Goal: Information Seeking & Learning: Learn about a topic

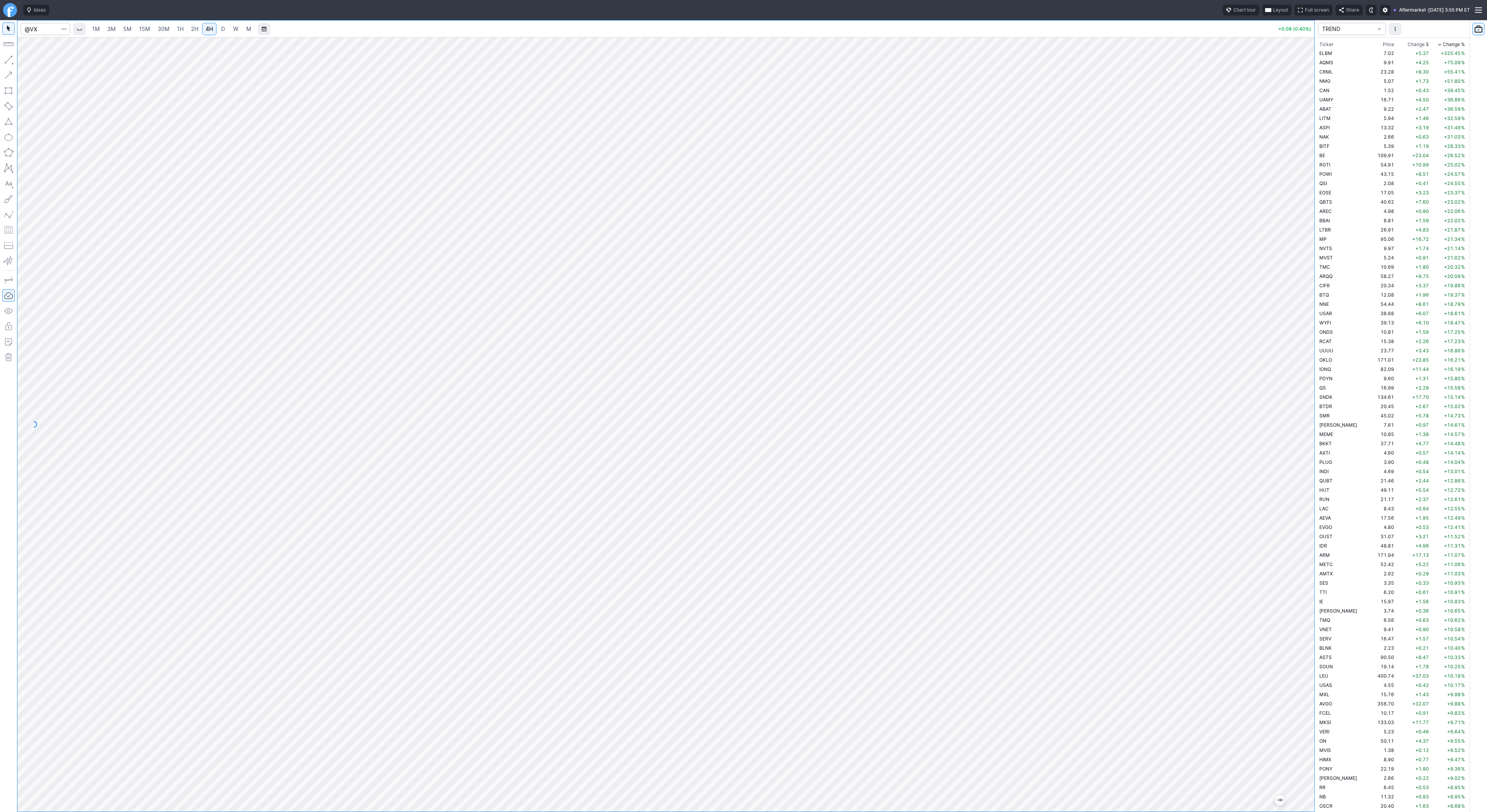
scroll to position [2573, 0]
click at [1291, 484] on div at bounding box center [665, 425] width 1297 height 774
drag, startPoint x: 1306, startPoint y: 391, endPoint x: 1342, endPoint y: 423, distance: 48.2
click at [1355, 432] on div "1M 3M 5M 15M 30M 1H 2H 4H D W M +0.08 (0.40%) TREND Ticker Price Chg.$ Change $…" at bounding box center [743, 416] width 1487 height 792
click at [1294, 502] on div at bounding box center [665, 425] width 1297 height 774
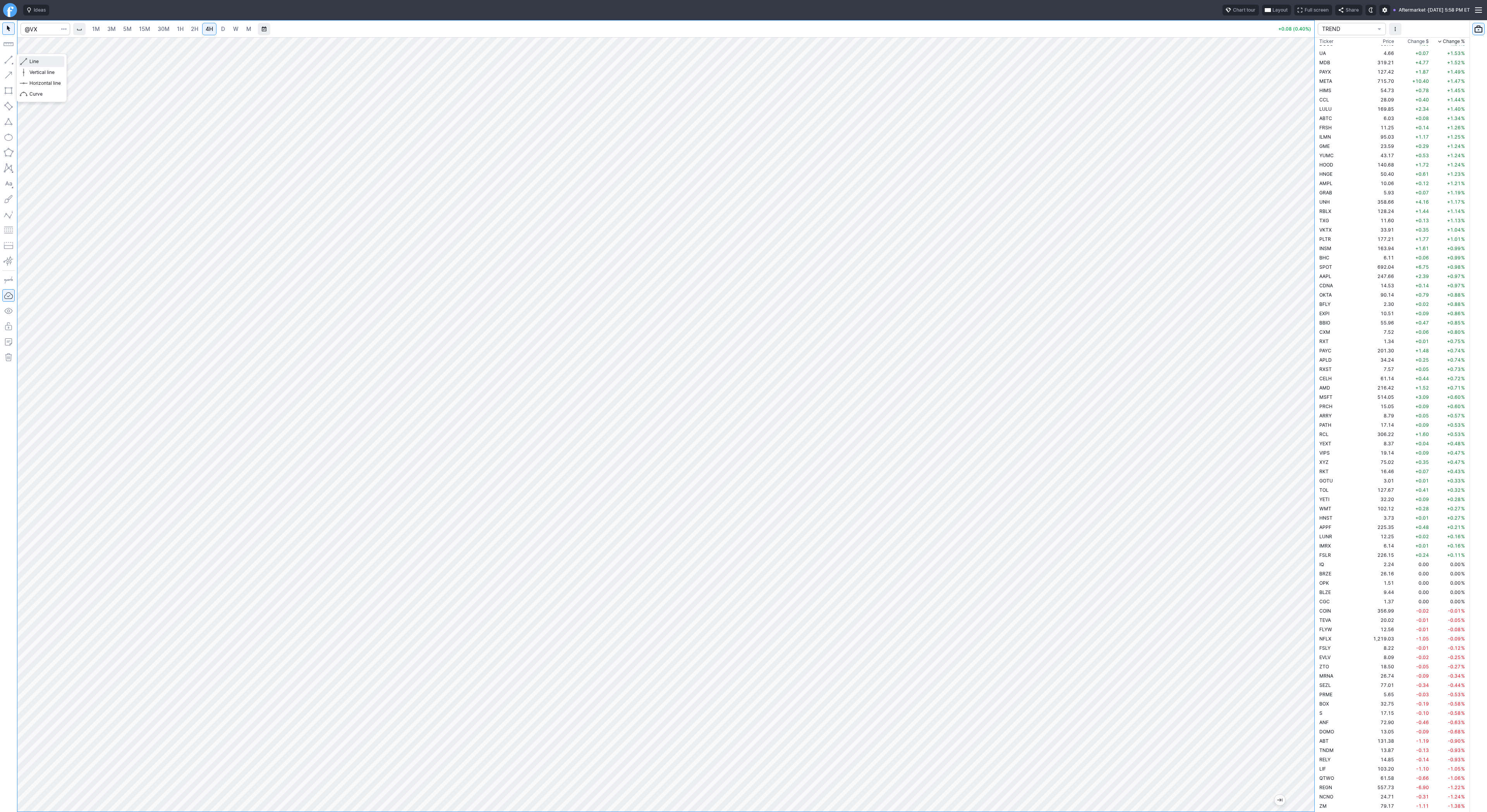
drag, startPoint x: 42, startPoint y: 61, endPoint x: 50, endPoint y: 86, distance: 26.2
click at [42, 62] on span "Line" at bounding box center [44, 61] width 32 height 8
click at [28, 64] on button "Line" at bounding box center [41, 61] width 45 height 11
click at [8, 59] on button "button" at bounding box center [9, 60] width 13 height 13
click at [46, 64] on span "Line" at bounding box center [44, 61] width 32 height 8
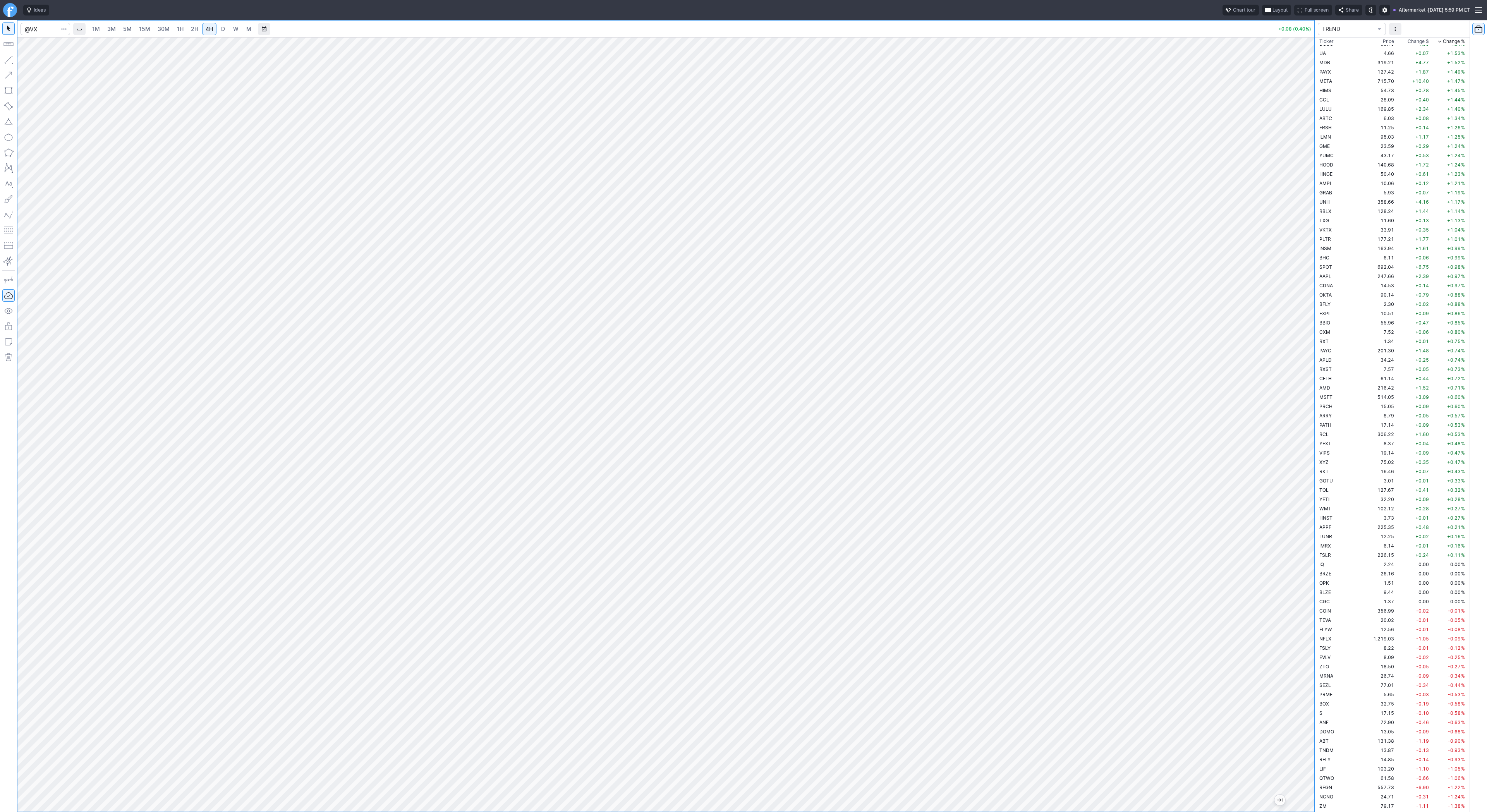
drag, startPoint x: 1306, startPoint y: 669, endPoint x: 1299, endPoint y: 574, distance: 95.3
click at [1303, 571] on div at bounding box center [1305, 422] width 16 height 755
click at [9, 59] on button "button" at bounding box center [9, 60] width 13 height 13
click at [8, 59] on button "button" at bounding box center [9, 60] width 13 height 13
click at [35, 62] on span "Line" at bounding box center [44, 61] width 32 height 8
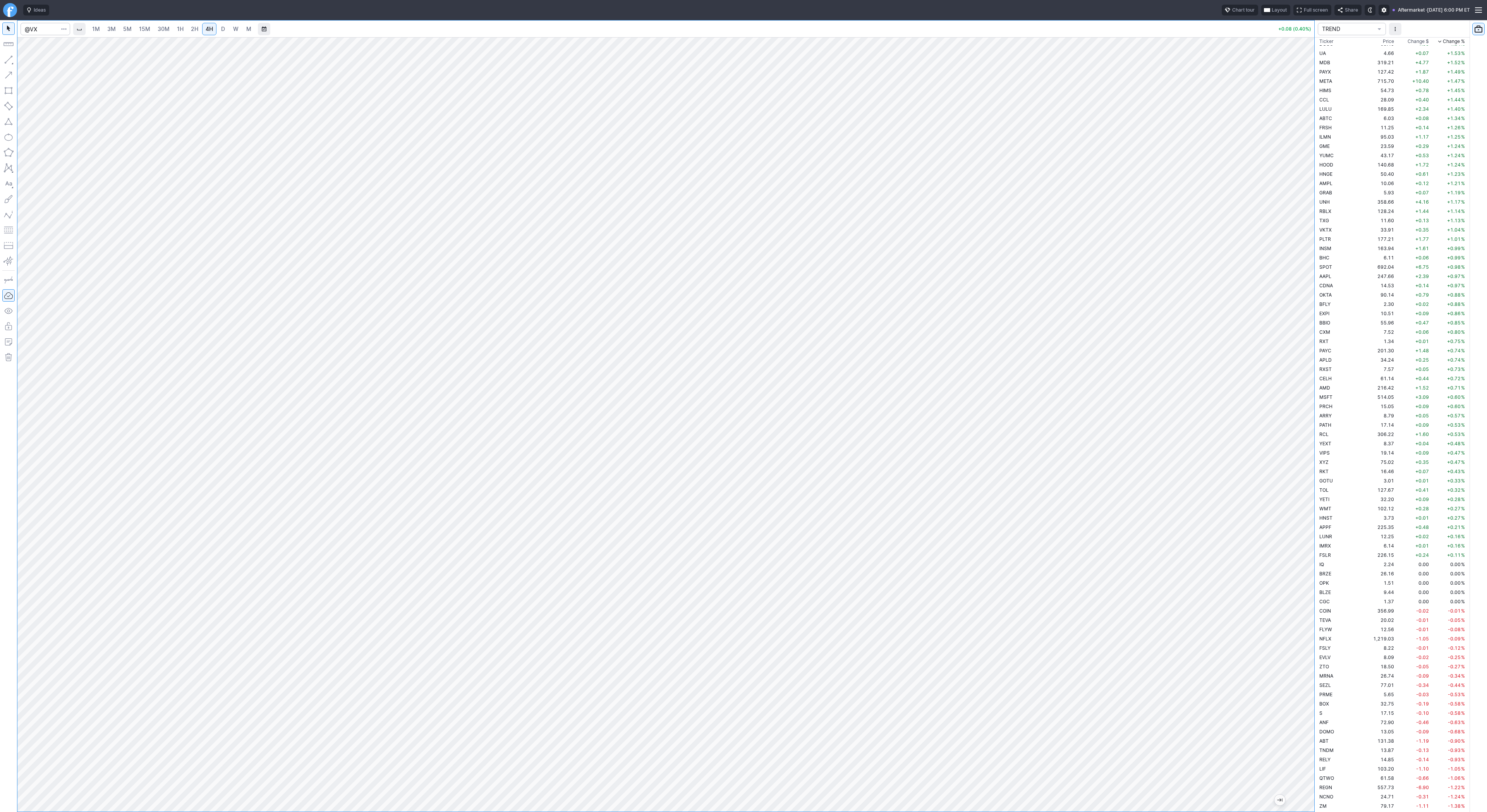
click at [9, 62] on button "button" at bounding box center [9, 60] width 13 height 13
drag, startPoint x: 3, startPoint y: 59, endPoint x: 16, endPoint y: 79, distance: 23.9
click at [3, 59] on button "button" at bounding box center [9, 60] width 13 height 13
drag, startPoint x: 9, startPoint y: 60, endPoint x: 15, endPoint y: 142, distance: 82.2
click at [9, 61] on button "button" at bounding box center [9, 60] width 13 height 13
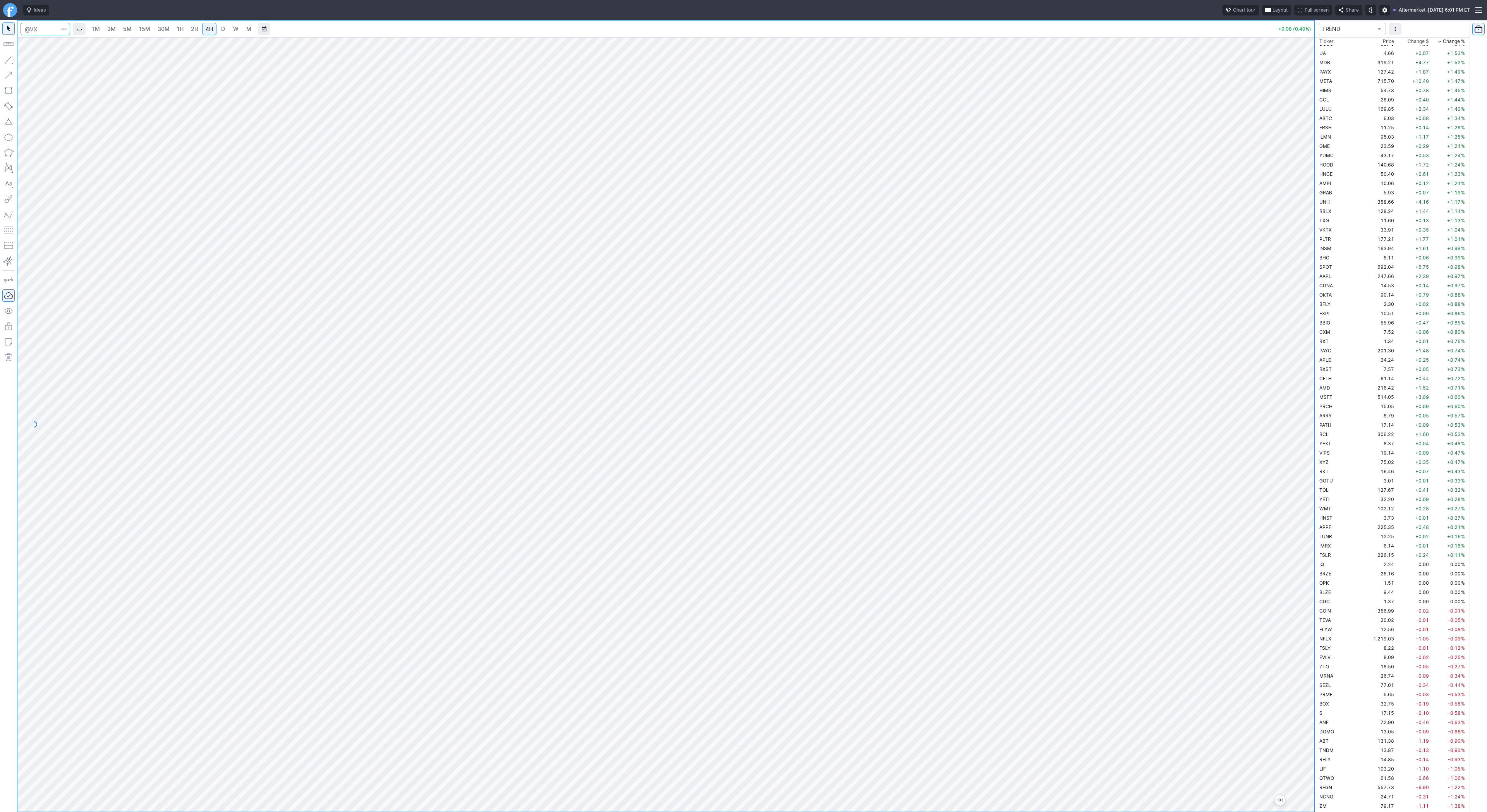
click at [44, 29] on input "Search" at bounding box center [45, 29] width 49 height 13
type input "xlk"
click at [35, 61] on span "Line" at bounding box center [44, 61] width 32 height 8
click at [7, 61] on button "button" at bounding box center [9, 60] width 13 height 13
click at [26, 60] on span "button" at bounding box center [24, 61] width 4 height 11
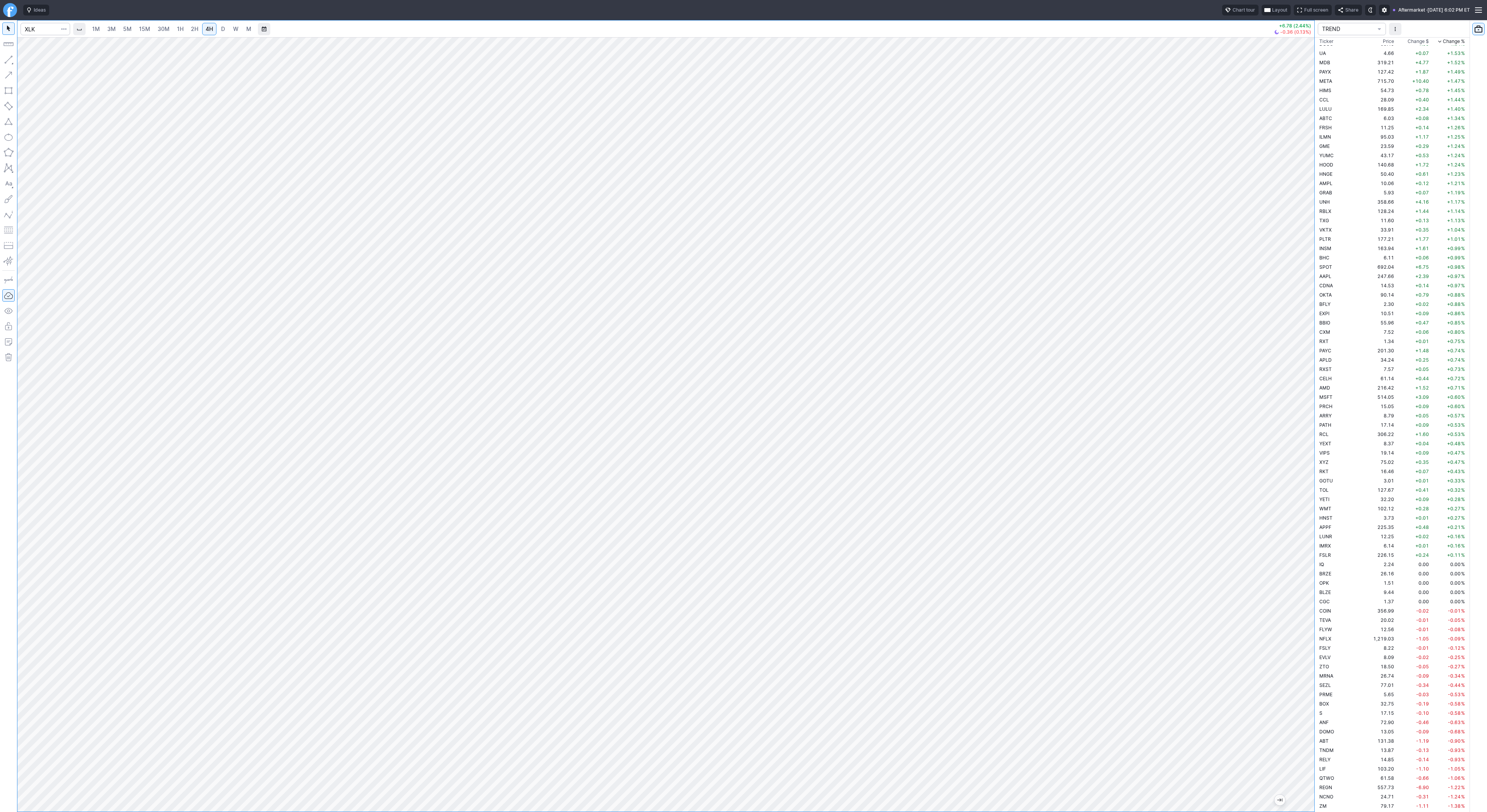
drag, startPoint x: 1309, startPoint y: 379, endPoint x: 1311, endPoint y: 299, distance: 80.0
click at [1311, 299] on div at bounding box center [1305, 422] width 16 height 755
click at [223, 28] on span "D" at bounding box center [223, 29] width 4 height 7
click at [30, 63] on span "Line" at bounding box center [44, 61] width 32 height 8
click at [39, 31] on input "Search" at bounding box center [45, 29] width 49 height 13
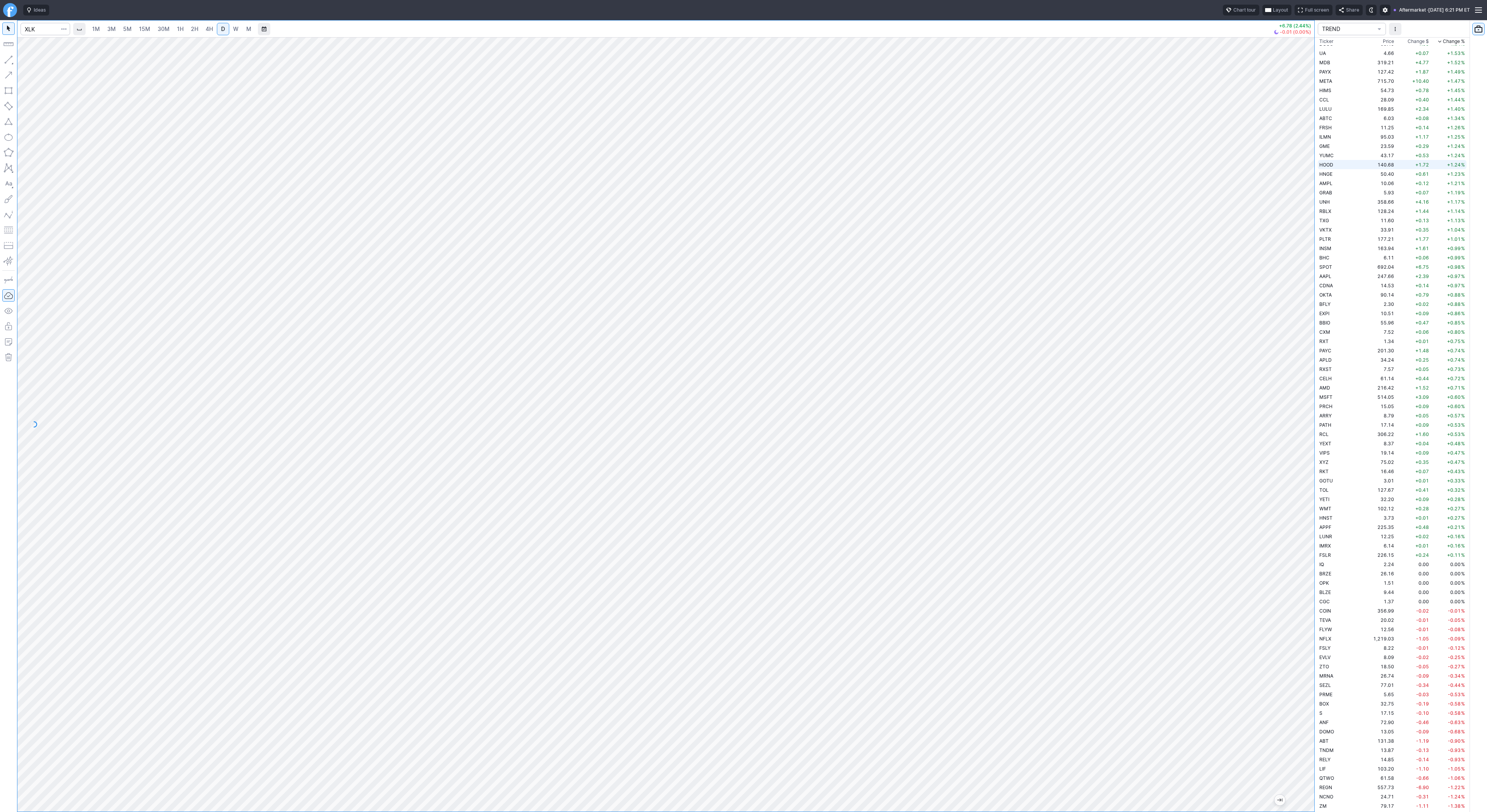
click at [1327, 166] on span "HOOD" at bounding box center [1326, 165] width 14 height 6
click at [1340, 206] on td "RBLX" at bounding box center [1341, 211] width 49 height 9
click at [24, 58] on span "button" at bounding box center [24, 61] width 4 height 11
click at [43, 31] on input "Search" at bounding box center [45, 29] width 49 height 13
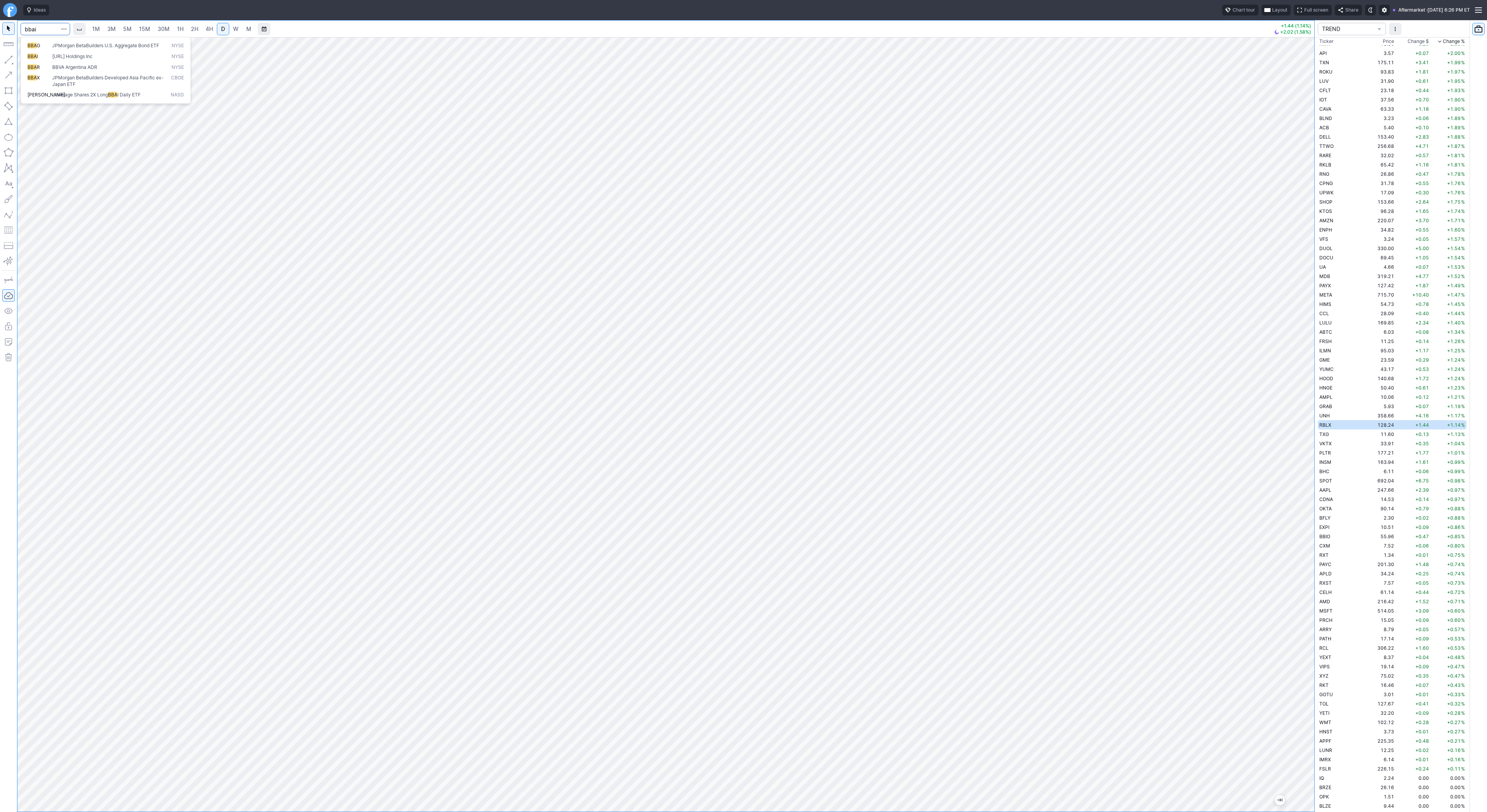
type input "bbai"
click at [30, 59] on span "Line" at bounding box center [44, 61] width 32 height 8
drag, startPoint x: 32, startPoint y: 61, endPoint x: 44, endPoint y: 78, distance: 20.8
click at [32, 61] on span "Line" at bounding box center [44, 61] width 32 height 8
drag, startPoint x: 1311, startPoint y: 487, endPoint x: 1310, endPoint y: 562, distance: 75.0
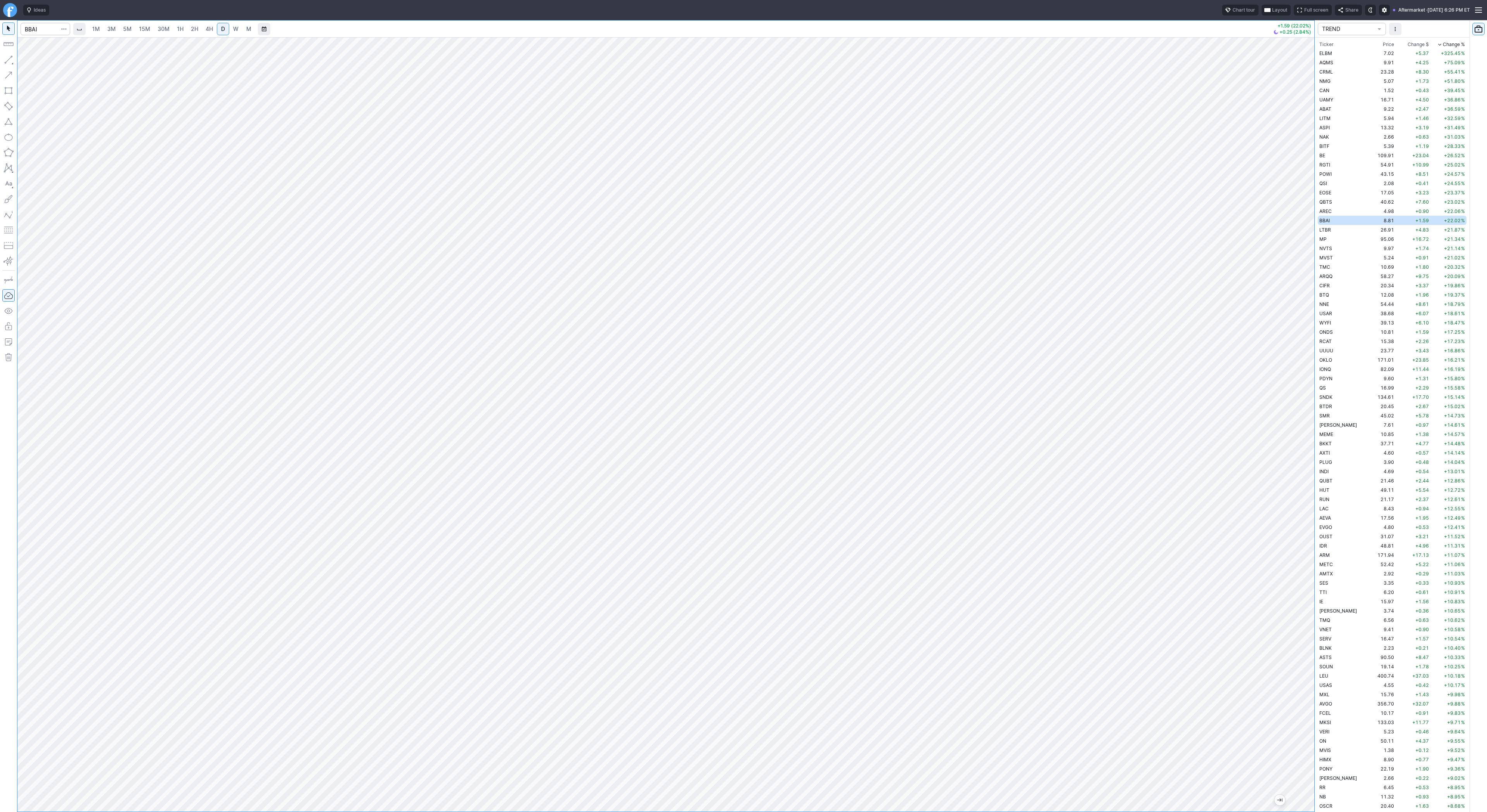
click at [1310, 562] on div at bounding box center [1305, 422] width 16 height 755
click at [116, 31] on link "3M" at bounding box center [112, 29] width 15 height 13
click at [139, 30] on span "15M" at bounding box center [144, 29] width 11 height 7
click at [191, 29] on span "2H" at bounding box center [195, 29] width 8 height 7
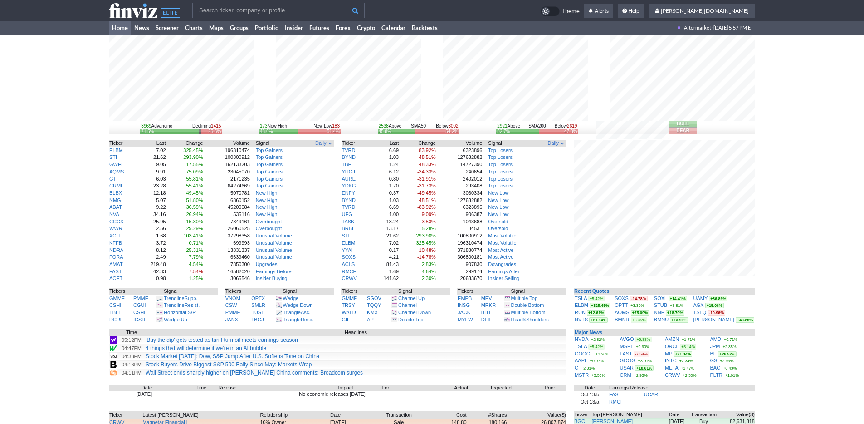
click at [792, 295] on div "3969 Advancing Declining 1415 71.5% 25.5% 173 New High New Low 183 48.6% 51.4% …" at bounding box center [432, 279] width 864 height 490
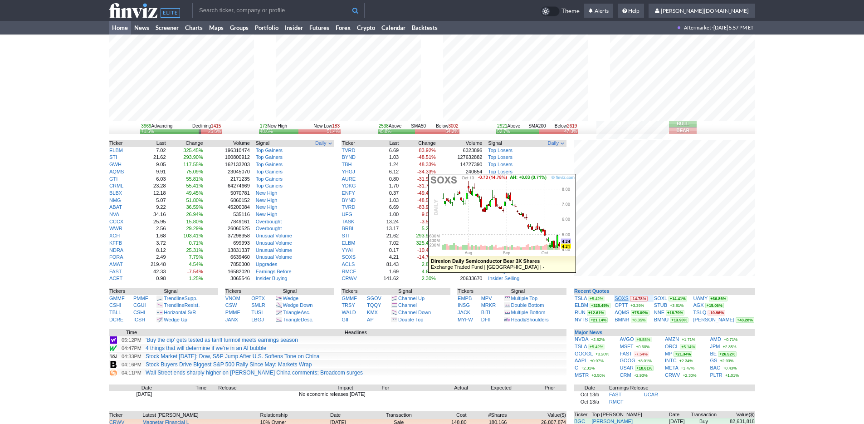
click at [623, 299] on link "SOXS" at bounding box center [622, 297] width 14 height 5
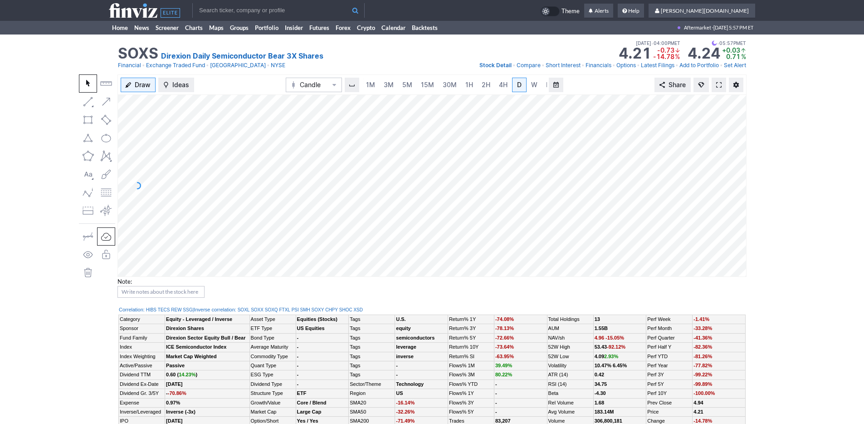
scroll to position [0, 9]
click at [383, 83] on link "3M" at bounding box center [380, 85] width 18 height 15
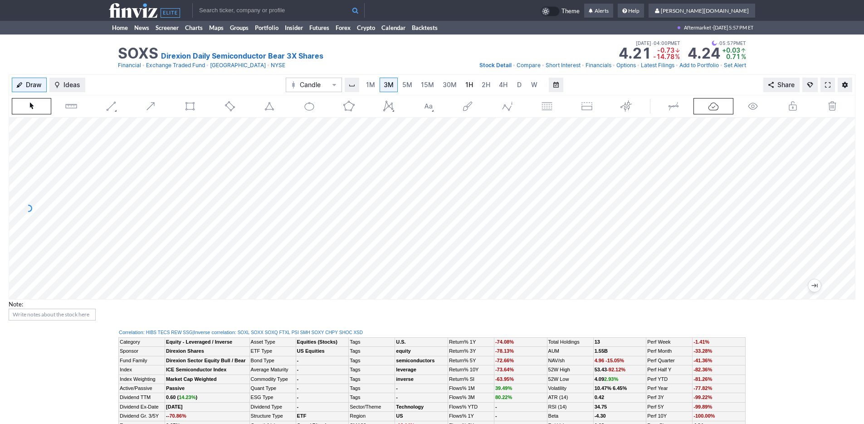
click at [471, 86] on span "1H" at bounding box center [470, 85] width 8 height 8
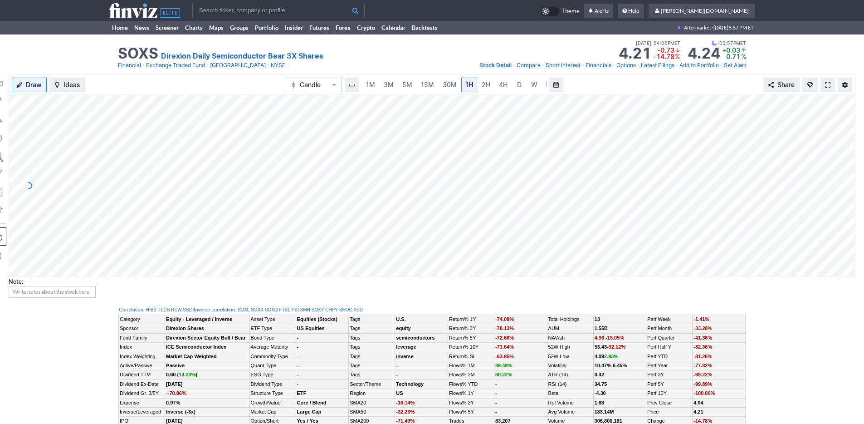
scroll to position [0, 9]
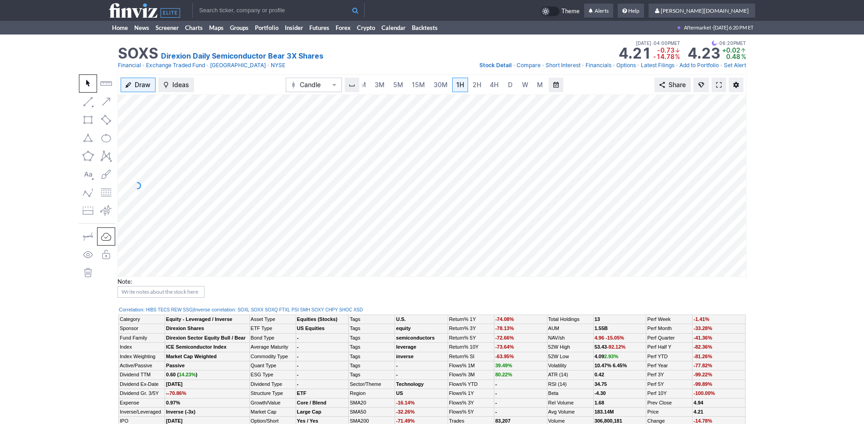
click at [201, 10] on input "text" at bounding box center [278, 10] width 172 height 15
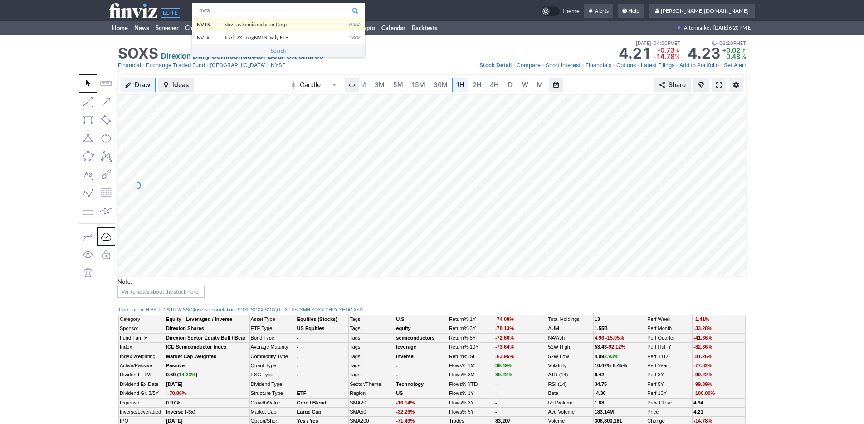
type input "nvts"
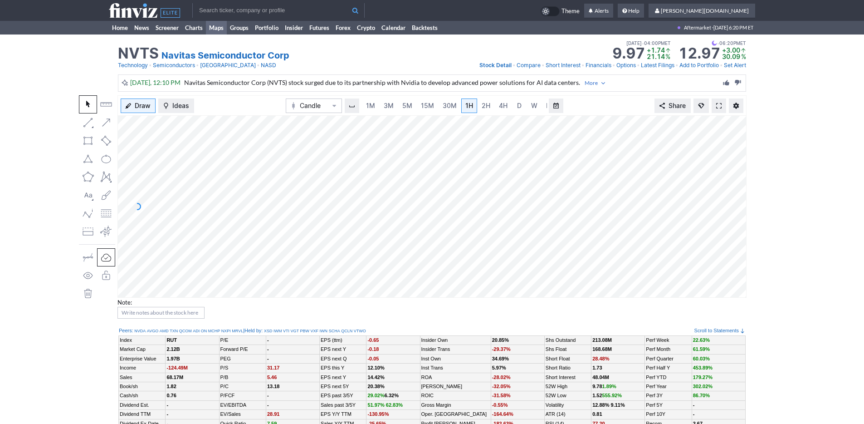
scroll to position [0, 9]
click at [387, 109] on link "3M" at bounding box center [380, 105] width 18 height 15
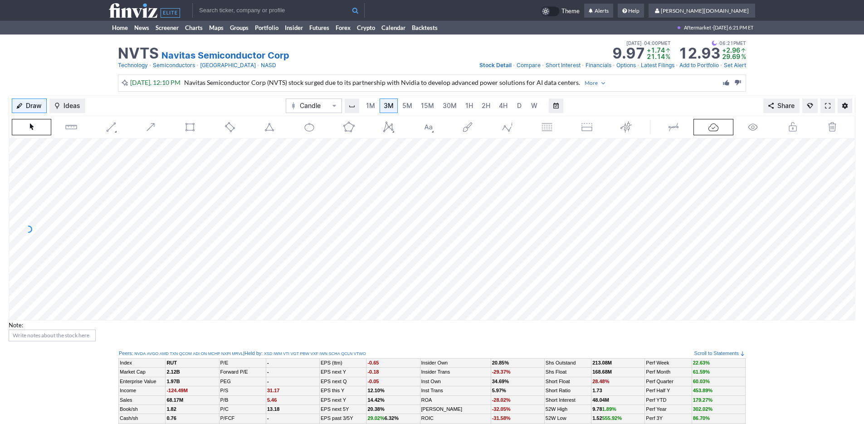
scroll to position [344, 0]
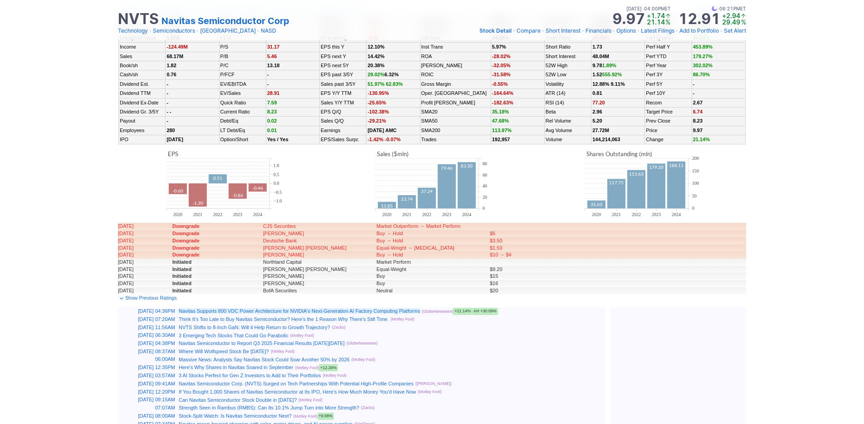
click at [263, 309] on link "Navitas Supports 800 VDC Power Architecture for NVIDIA's Next-Generation AI Fac…" at bounding box center [299, 310] width 241 height 5
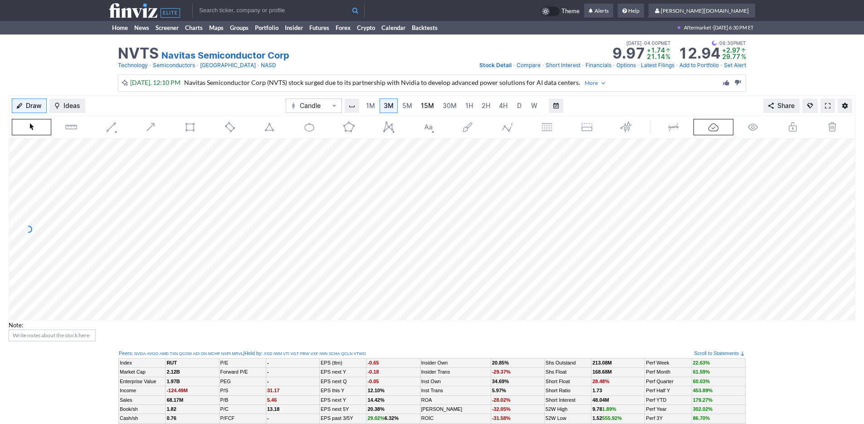
click at [427, 103] on span "15M" at bounding box center [427, 106] width 13 height 8
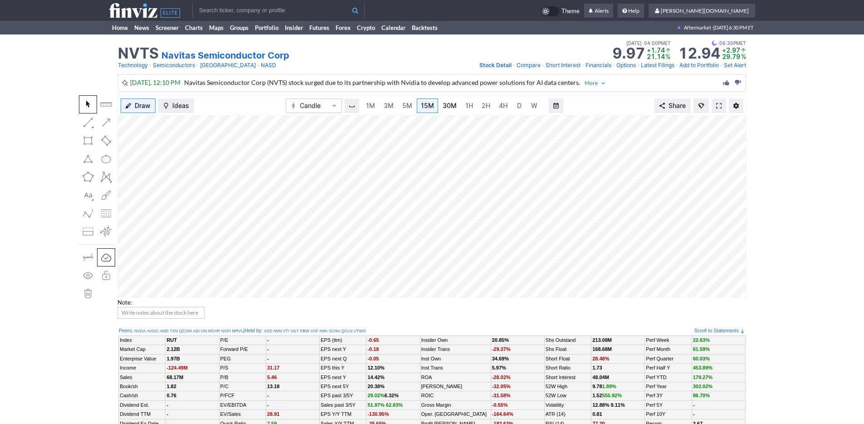
click at [458, 103] on link "30M" at bounding box center [450, 105] width 22 height 15
click at [395, 109] on link "3M" at bounding box center [389, 105] width 18 height 15
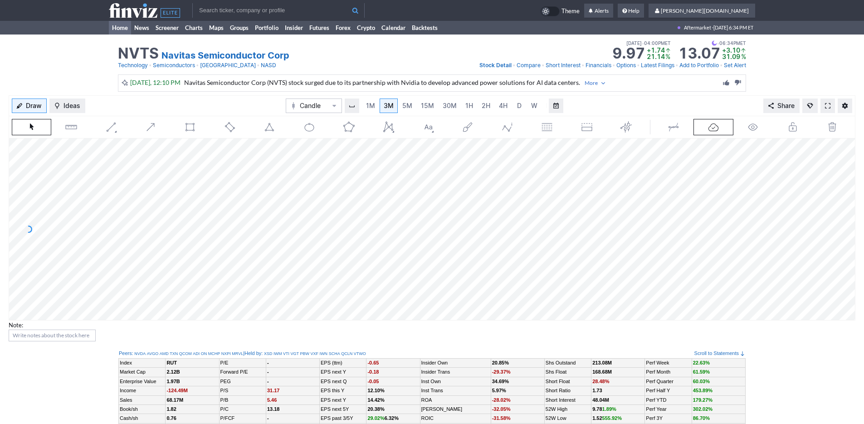
click at [116, 27] on link "Home" at bounding box center [120, 28] width 22 height 14
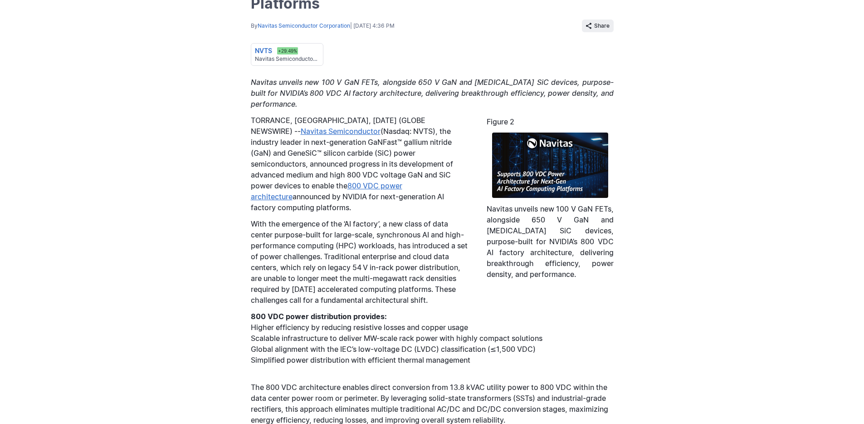
scroll to position [78, 0]
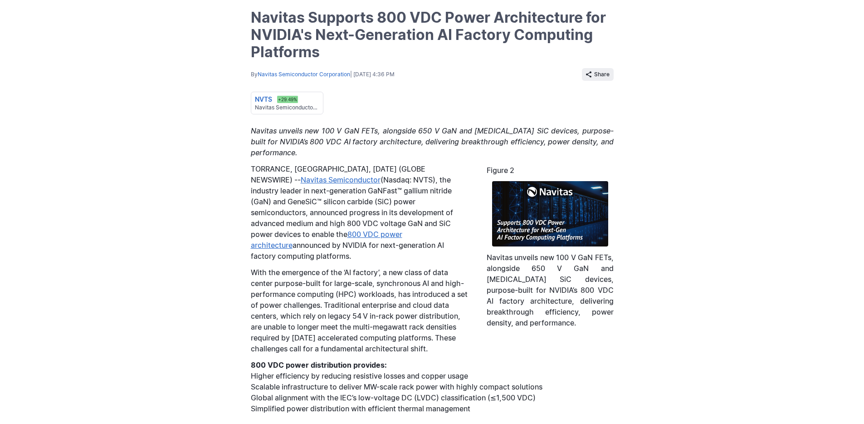
drag, startPoint x: 282, startPoint y: 190, endPoint x: 441, endPoint y: 218, distance: 161.8
click at [441, 218] on p "TORRANCE, [GEOGRAPHIC_DATA], [DATE] (GLOBE NEWSWIRE) -- Navitas Semiconductor (…" at bounding box center [432, 212] width 363 height 98
click at [435, 238] on p "TORRANCE, [GEOGRAPHIC_DATA], [DATE] (GLOBE NEWSWIRE) -- Navitas Semiconductor (…" at bounding box center [432, 212] width 363 height 98
drag, startPoint x: 249, startPoint y: 219, endPoint x: 434, endPoint y: 226, distance: 185.3
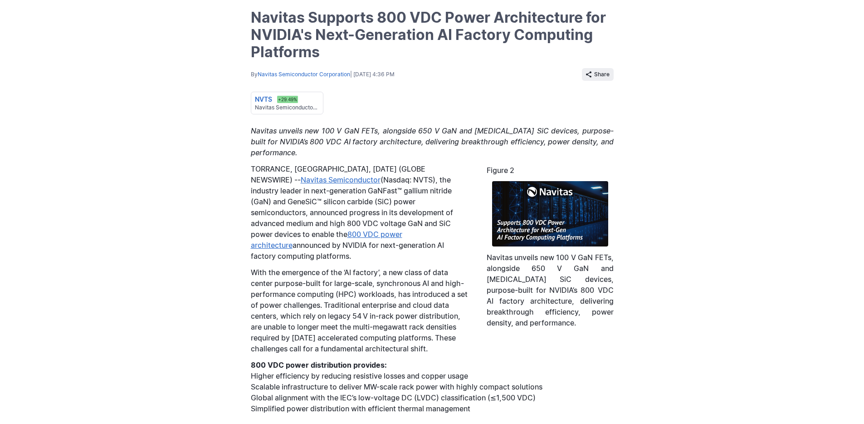
click at [426, 239] on p "TORRANCE, [GEOGRAPHIC_DATA], [DATE] (GLOBE NEWSWIRE) -- Navitas Semiconductor (…" at bounding box center [432, 212] width 363 height 98
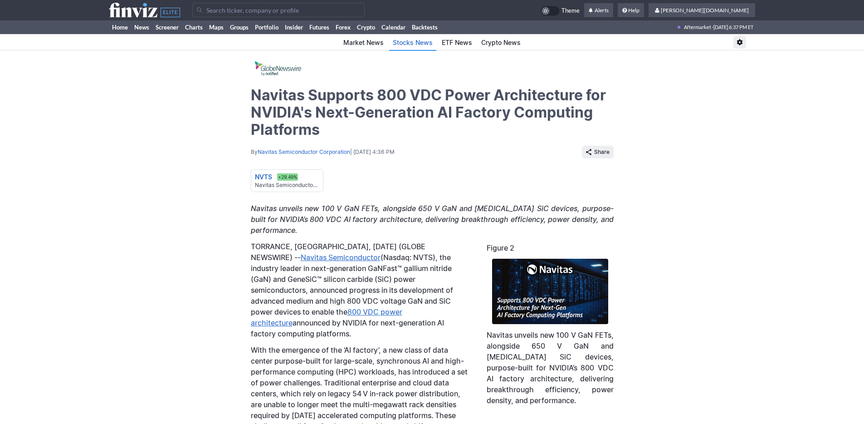
scroll to position [0, 0]
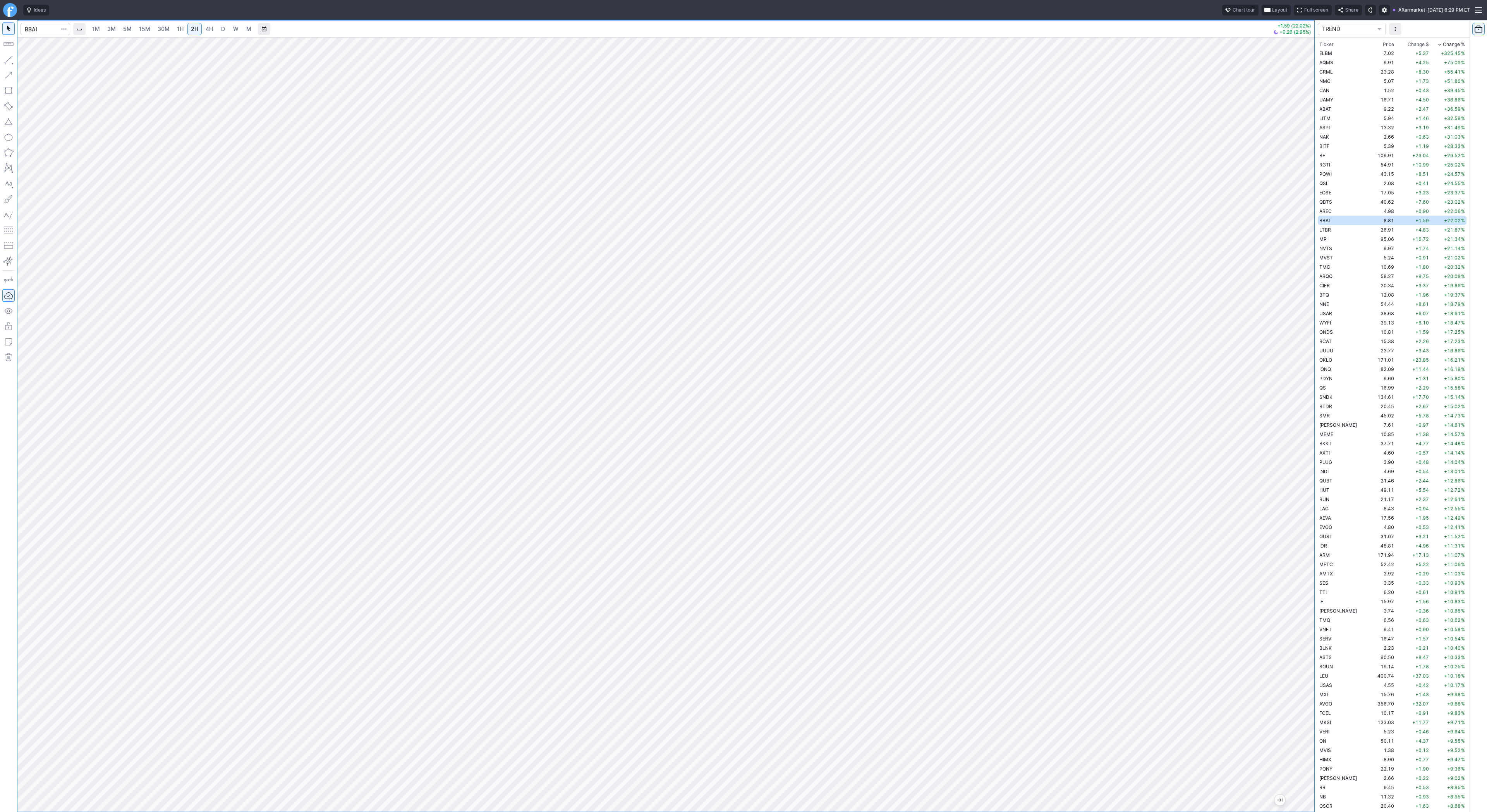
click at [212, 31] on link "4H" at bounding box center [209, 29] width 15 height 13
click at [109, 29] on span "3M" at bounding box center [112, 29] width 9 height 7
click at [132, 28] on link "5M" at bounding box center [127, 29] width 15 height 13
click at [38, 29] on input "Search" at bounding box center [45, 29] width 49 height 13
type input "tsla"
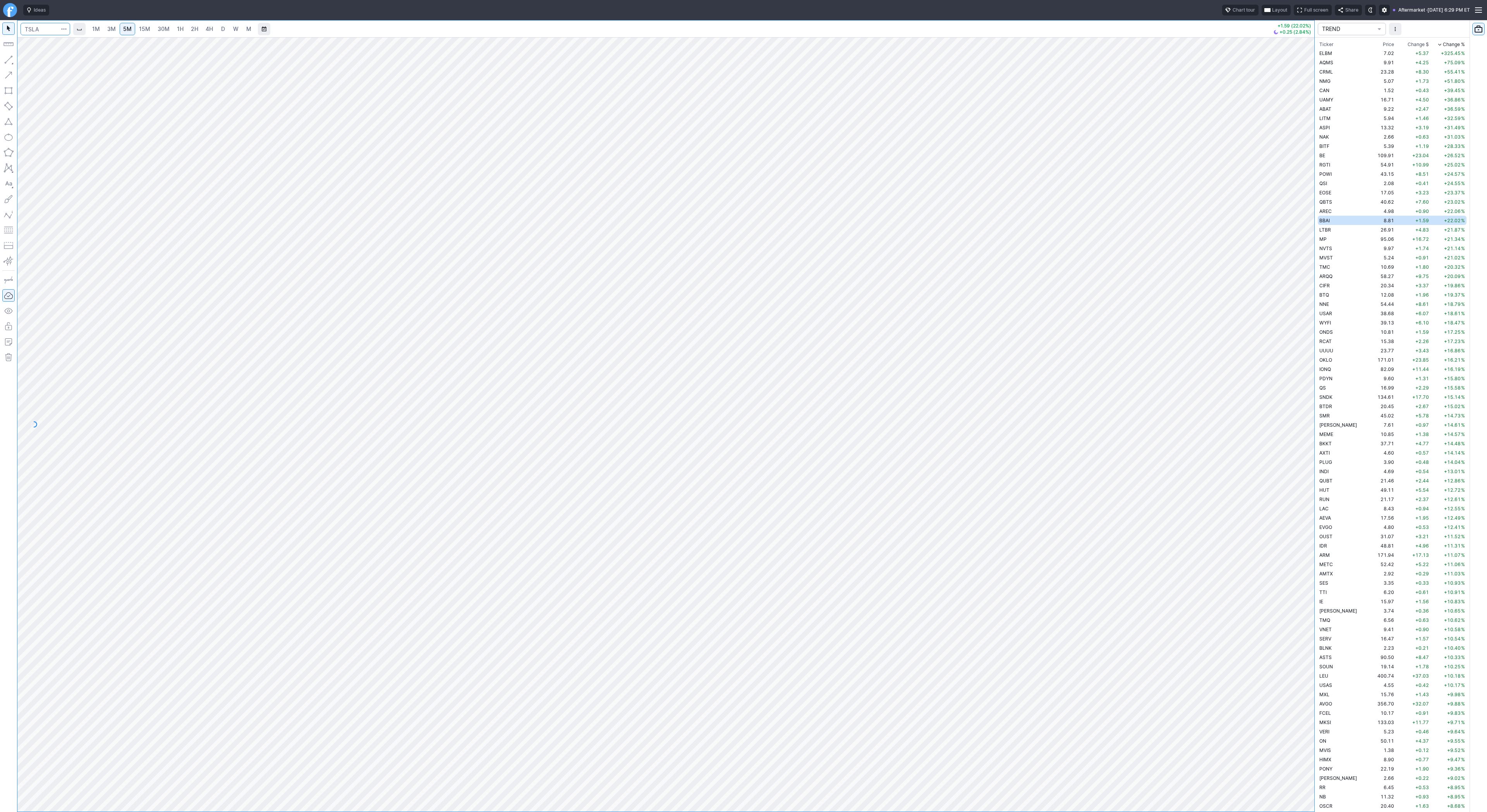
scroll to position [919, 0]
click at [35, 28] on input "Search" at bounding box center [45, 29] width 49 height 13
type input "apld"
click at [212, 31] on link "4H" at bounding box center [209, 29] width 15 height 13
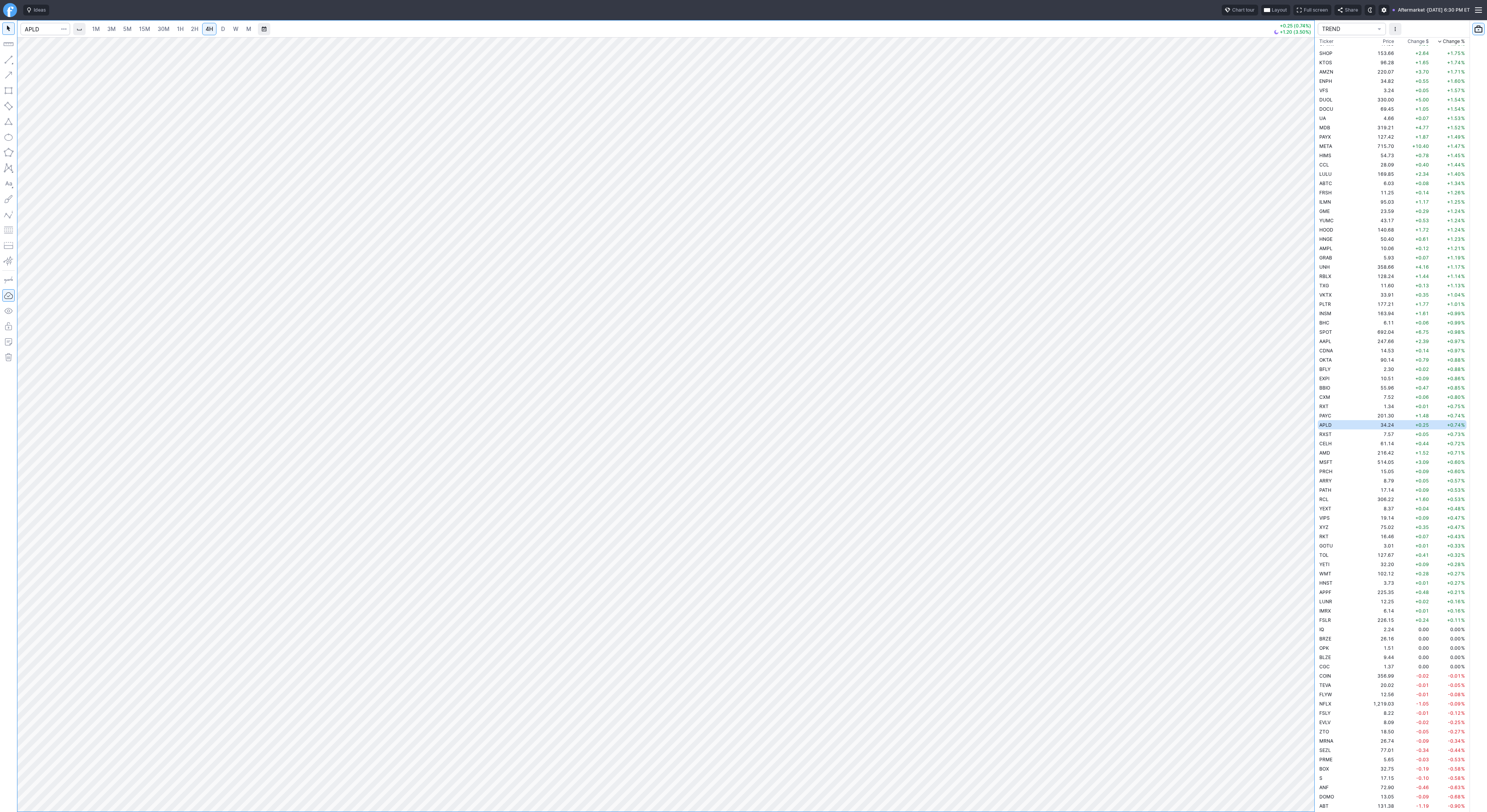
click at [224, 29] on link "D" at bounding box center [223, 29] width 13 height 13
click at [206, 31] on span "4H" at bounding box center [209, 29] width 8 height 7
click at [221, 26] on span "D" at bounding box center [223, 29] width 4 height 7
click at [7, 59] on button "button" at bounding box center [9, 60] width 13 height 13
click at [38, 28] on input "Search" at bounding box center [45, 29] width 49 height 13
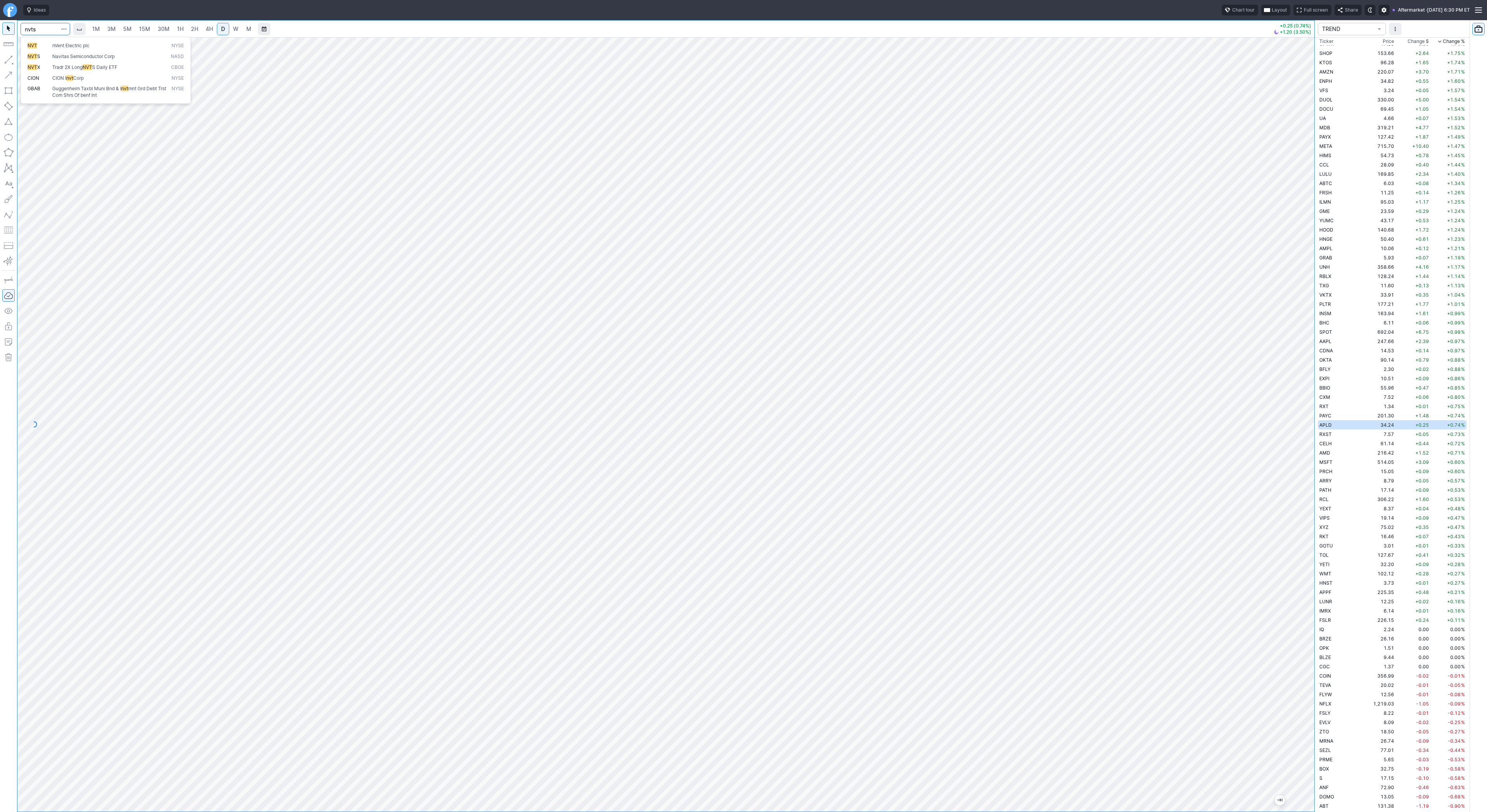
type input "nvts"
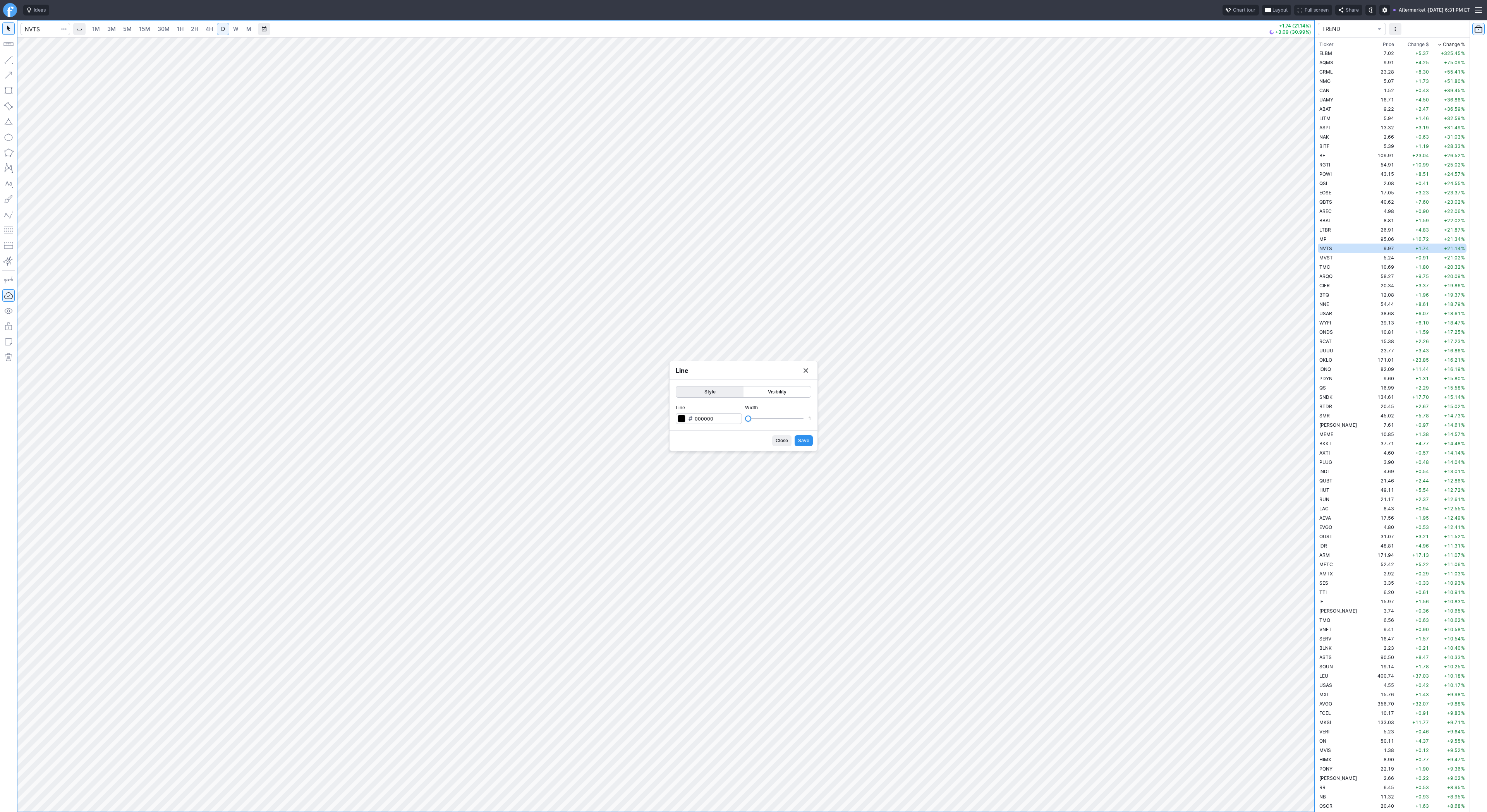
click at [785, 442] on span "Close" at bounding box center [781, 440] width 13 height 8
click at [30, 60] on span "Line" at bounding box center [44, 61] width 32 height 8
drag, startPoint x: 5, startPoint y: 60, endPoint x: 18, endPoint y: 101, distance: 43.0
click at [5, 60] on button "button" at bounding box center [9, 60] width 13 height 13
click at [31, 59] on span "Line" at bounding box center [44, 61] width 32 height 8
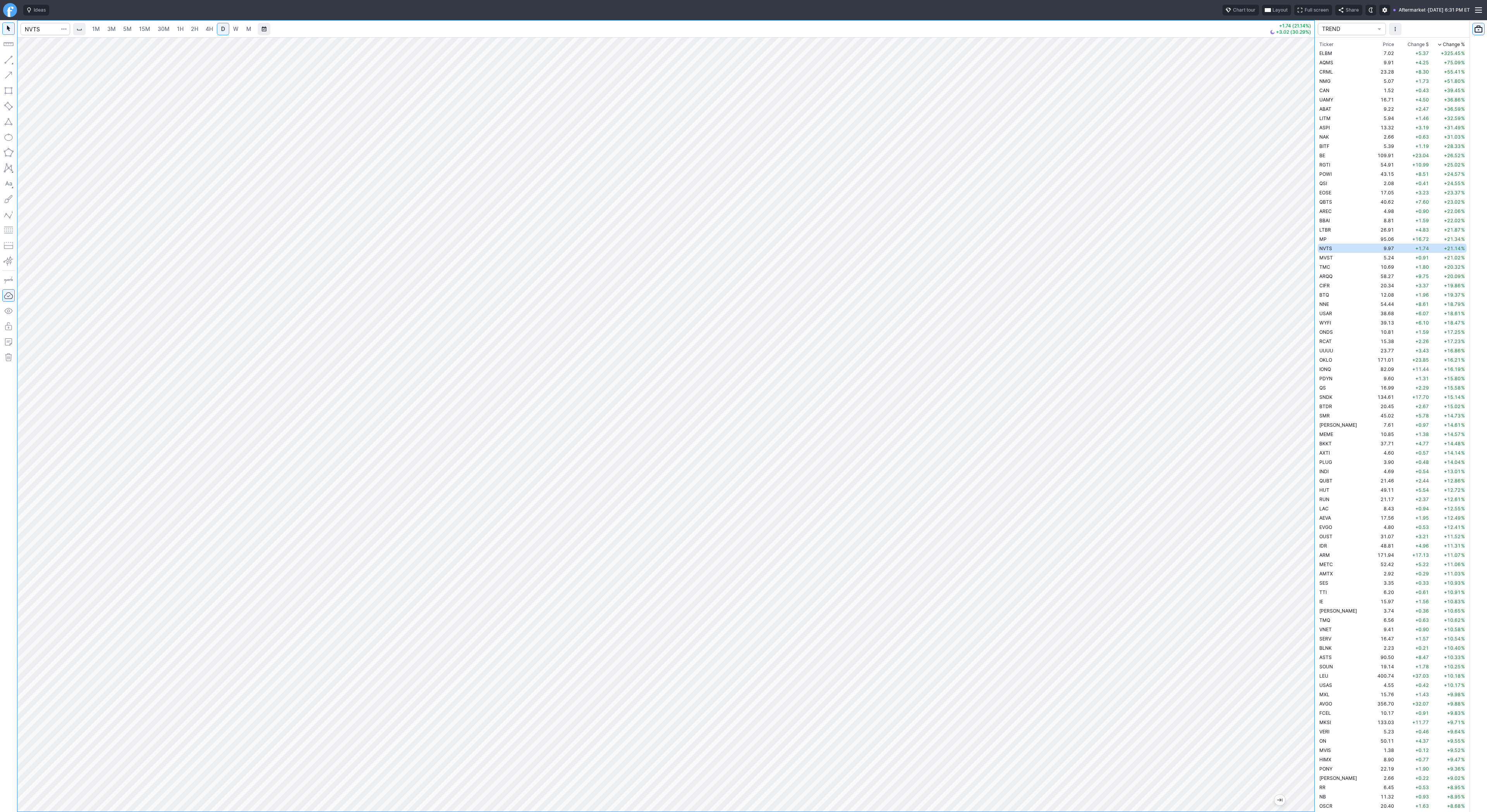
drag, startPoint x: 8, startPoint y: 60, endPoint x: 12, endPoint y: 74, distance: 14.6
click at [8, 60] on button "button" at bounding box center [9, 60] width 13 height 13
drag, startPoint x: 10, startPoint y: 61, endPoint x: 13, endPoint y: 83, distance: 22.2
click at [9, 62] on button "button" at bounding box center [9, 60] width 13 height 13
drag, startPoint x: 28, startPoint y: 60, endPoint x: 33, endPoint y: 77, distance: 17.7
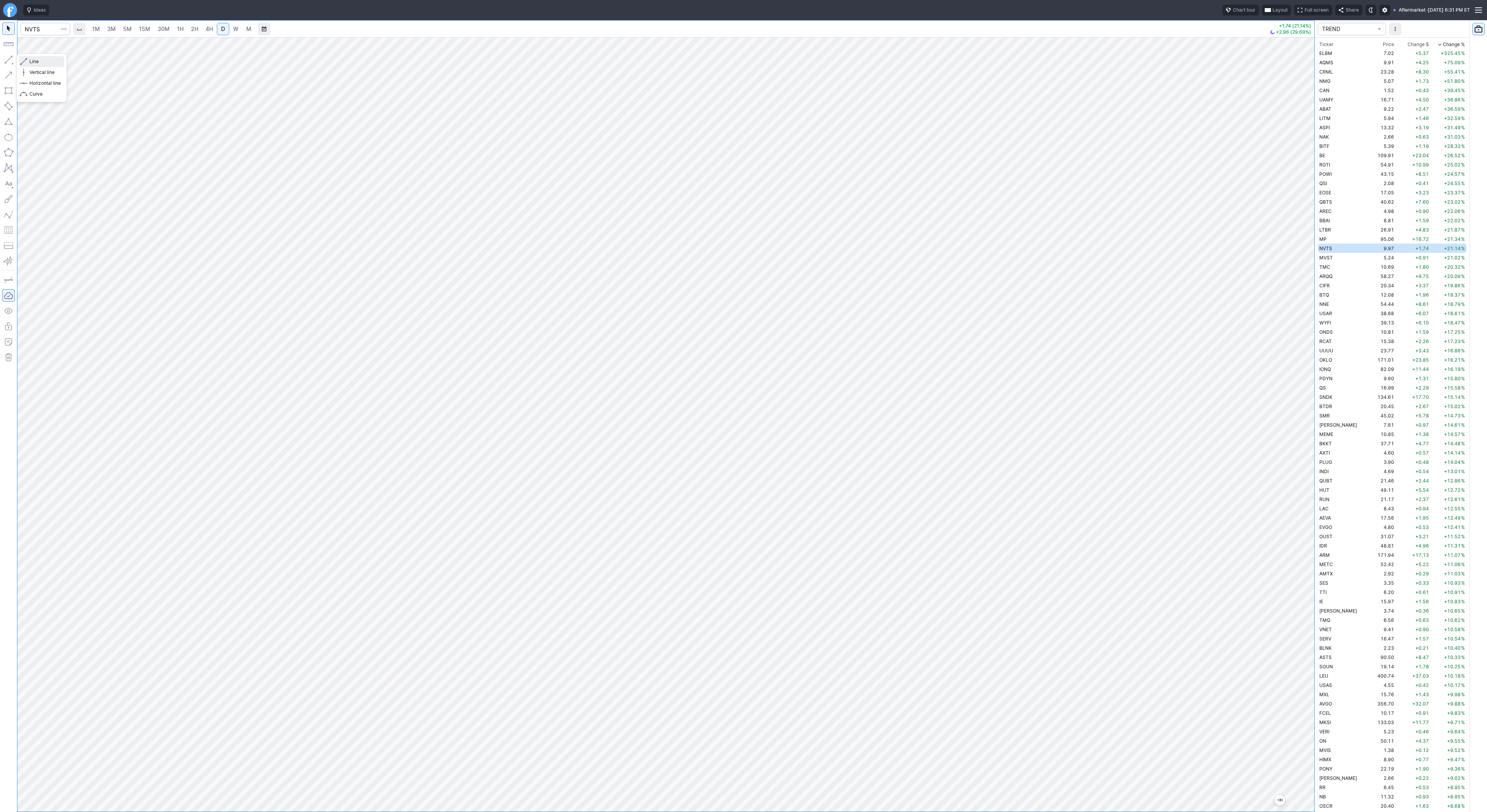
click at [28, 61] on button "Line" at bounding box center [41, 61] width 45 height 11
click at [189, 28] on link "2H" at bounding box center [195, 29] width 15 height 13
click at [213, 32] on link "4H" at bounding box center [209, 29] width 15 height 13
click at [223, 31] on span "D" at bounding box center [223, 29] width 4 height 7
click at [47, 27] on input "Search" at bounding box center [45, 29] width 49 height 13
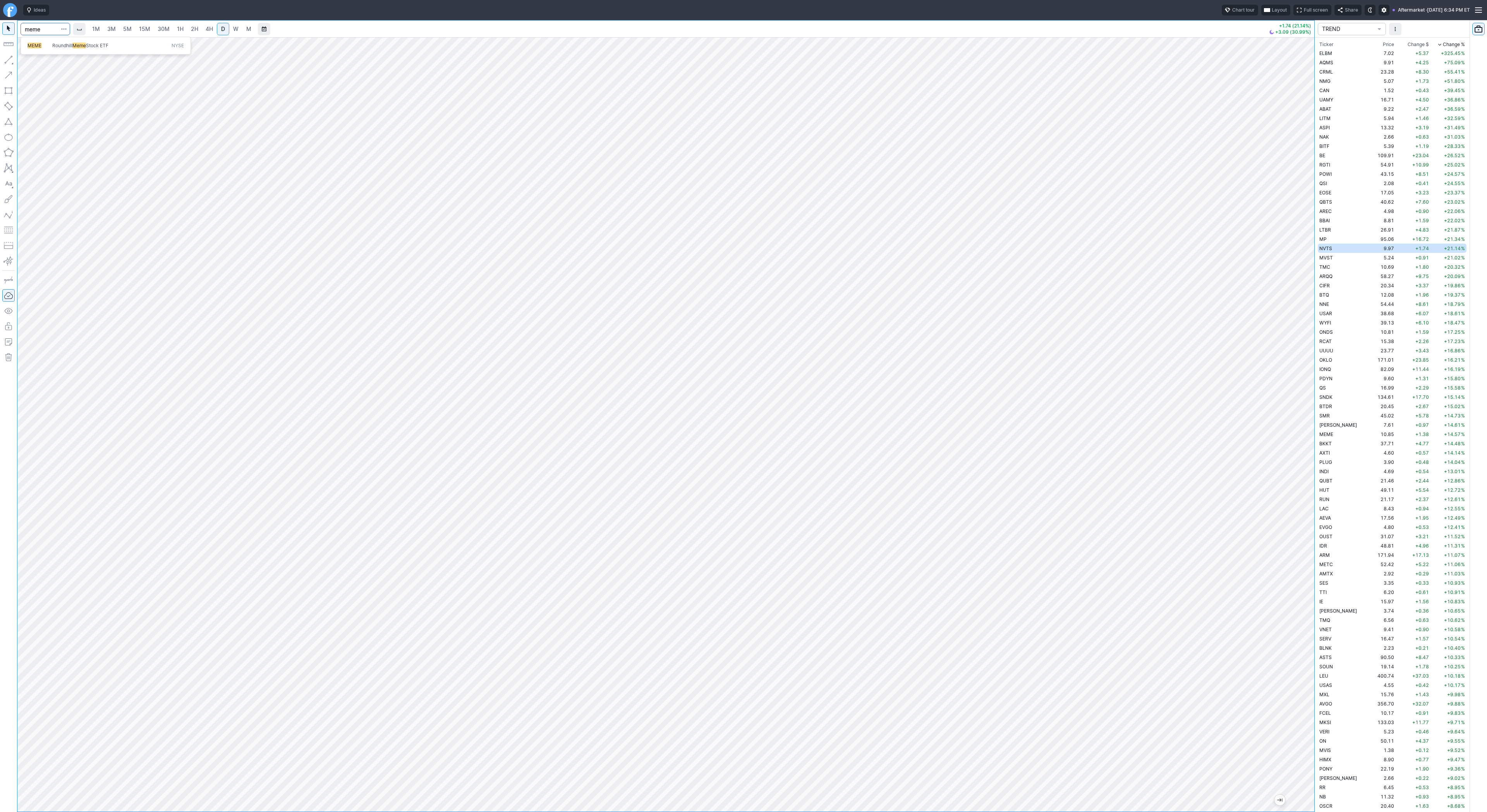
type input "meme"
click at [125, 32] on span "5M" at bounding box center [127, 28] width 9 height 8
click at [155, 34] on link "30M" at bounding box center [164, 29] width 19 height 13
click at [170, 33] on link "30M" at bounding box center [164, 29] width 19 height 13
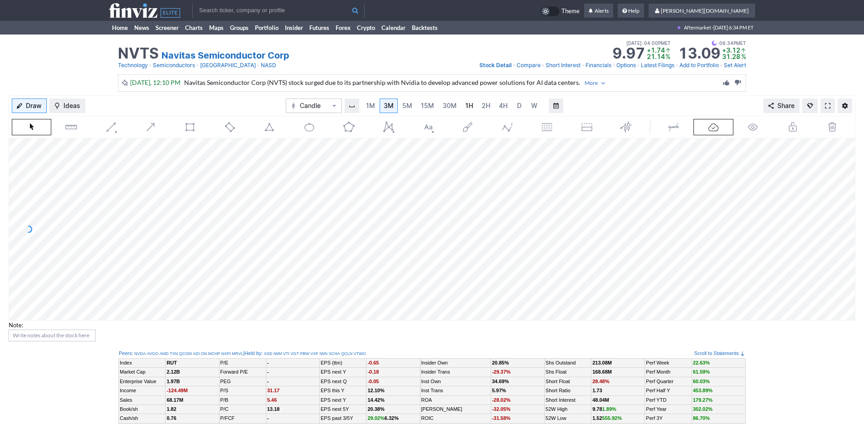
click at [468, 103] on span "1H" at bounding box center [470, 106] width 8 height 8
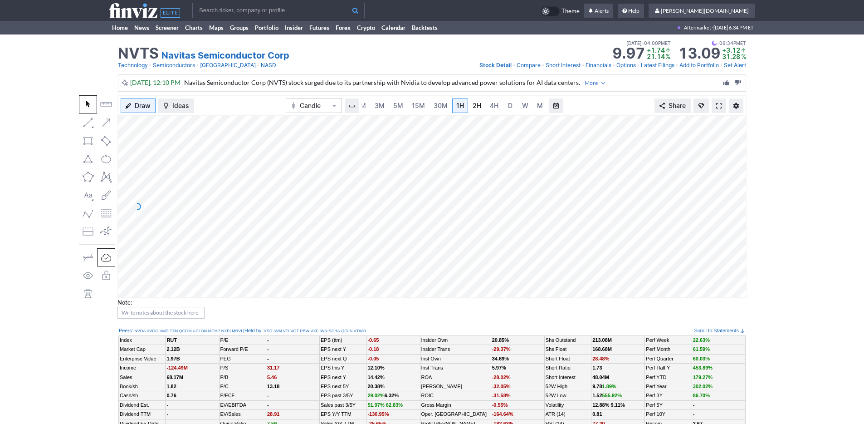
click at [474, 107] on span "2H" at bounding box center [477, 106] width 9 height 8
click at [494, 107] on span "4H" at bounding box center [494, 106] width 9 height 8
click at [508, 103] on span "D" at bounding box center [510, 106] width 5 height 8
click at [417, 279] on div at bounding box center [430, 285] width 27 height 12
click at [279, 14] on input "text" at bounding box center [278, 10] width 172 height 15
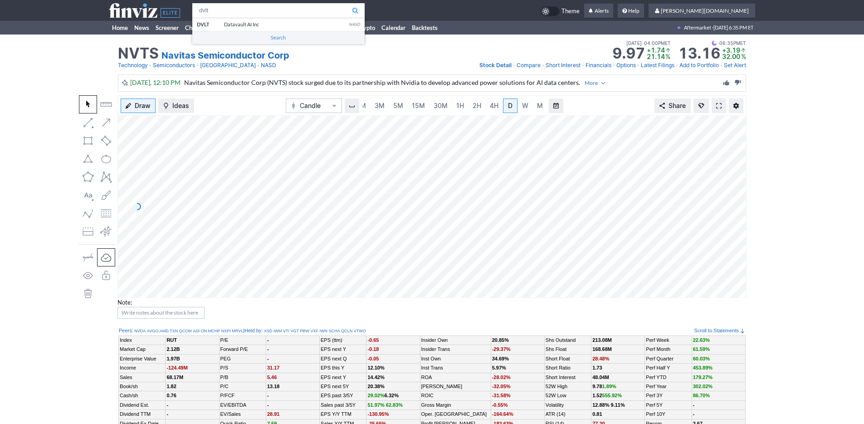
type input "dvlt"
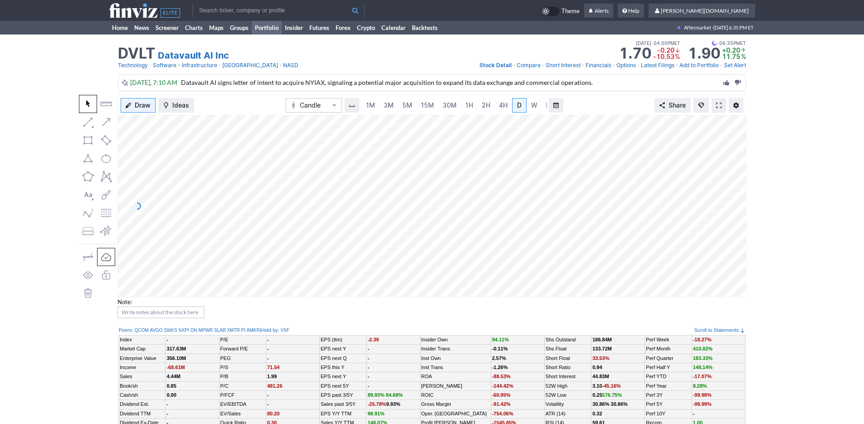
scroll to position [0, 9]
click at [382, 103] on span "3M" at bounding box center [380, 105] width 10 height 8
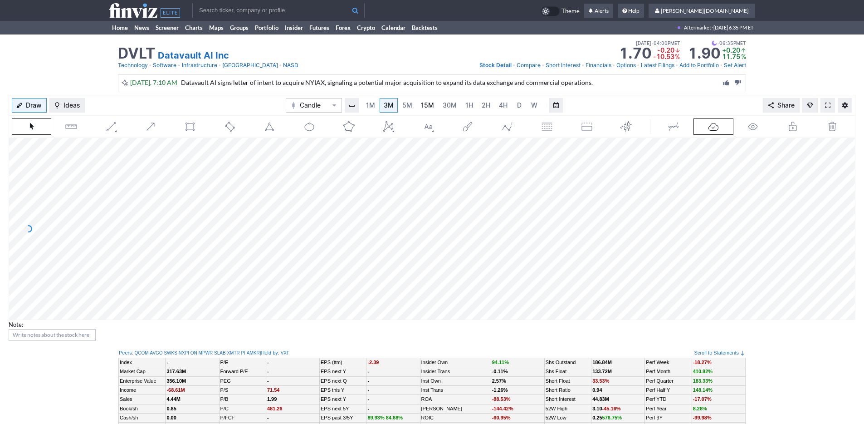
click at [429, 103] on span "15M" at bounding box center [427, 105] width 13 height 8
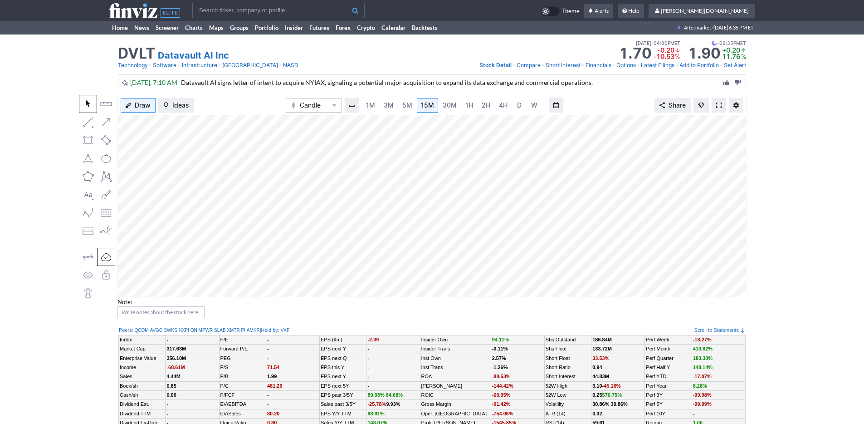
click at [716, 107] on link at bounding box center [719, 105] width 15 height 15
click at [128, 32] on link "Home" at bounding box center [120, 28] width 22 height 14
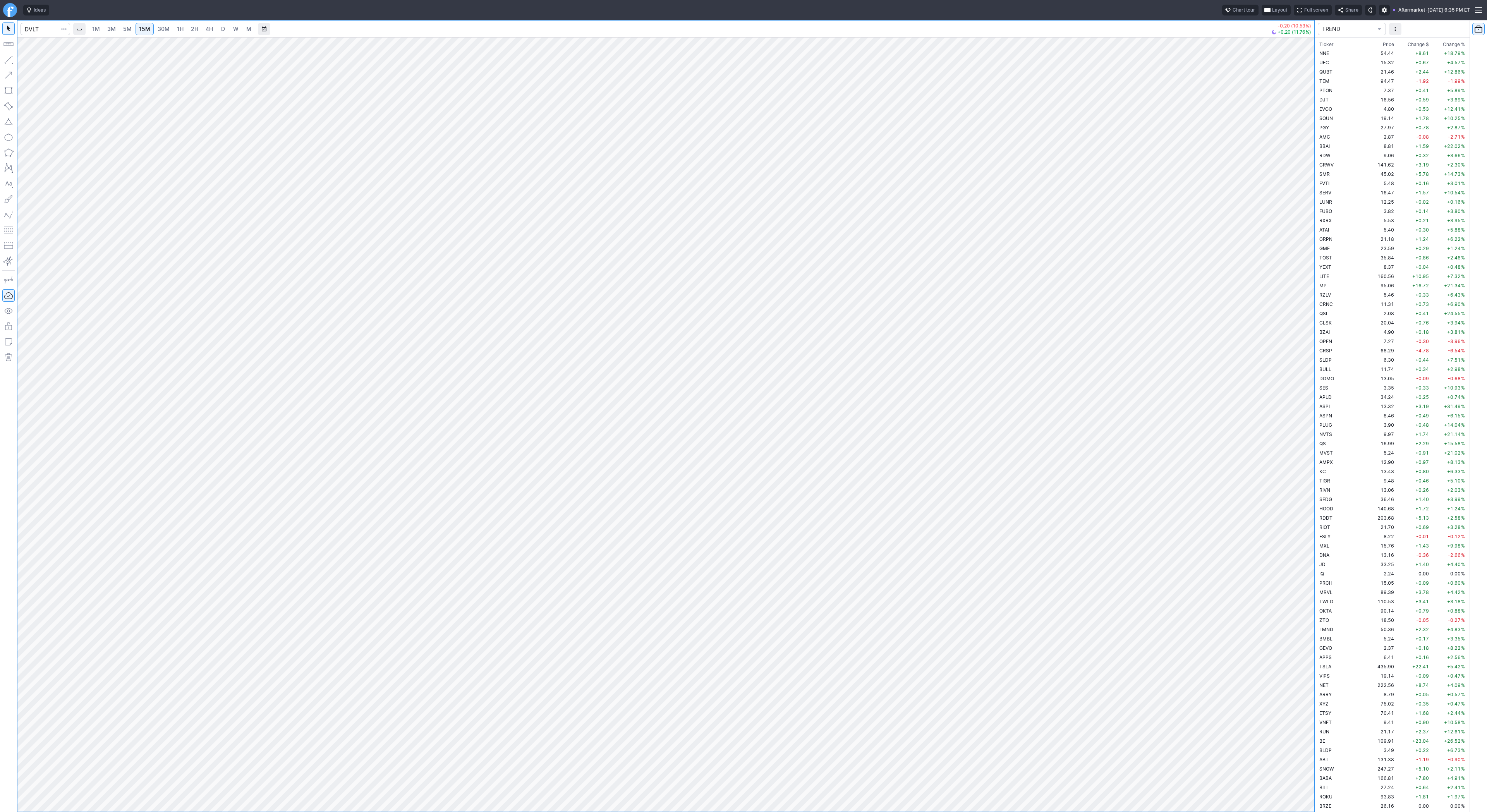
click at [229, 29] on link "W" at bounding box center [235, 29] width 13 height 13
click at [221, 30] on span "D" at bounding box center [223, 29] width 4 height 7
click at [30, 28] on input "Search" at bounding box center [45, 29] width 49 height 13
type input "smh"
click at [44, 32] on input "Search" at bounding box center [45, 29] width 49 height 13
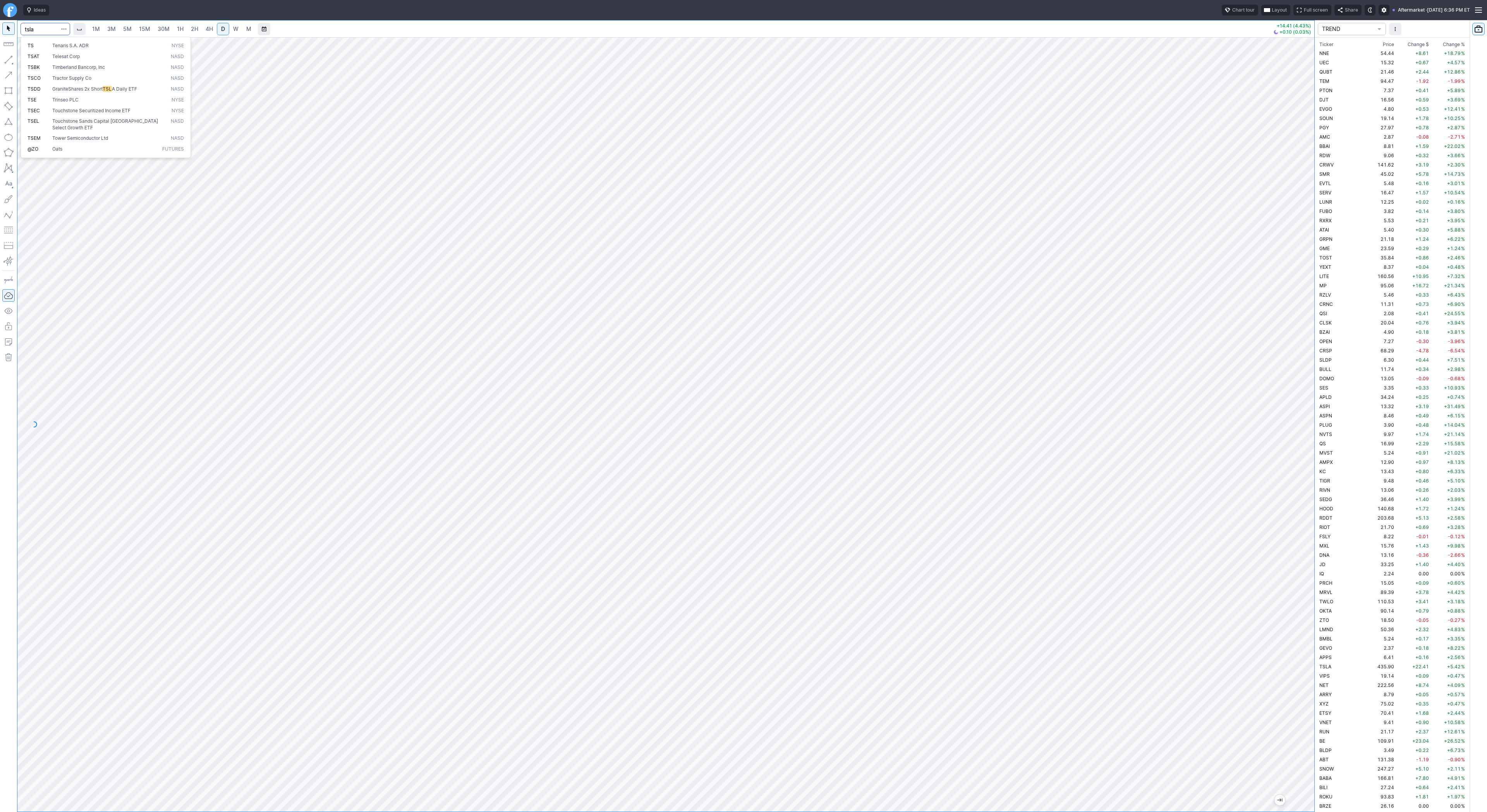
type input "tsla"
click at [9, 55] on button "button" at bounding box center [9, 60] width 13 height 13
click at [6, 59] on button "button" at bounding box center [9, 60] width 13 height 13
click at [45, 63] on div "Line Vertical line Horizontal line Curve" at bounding box center [41, 78] width 50 height 49
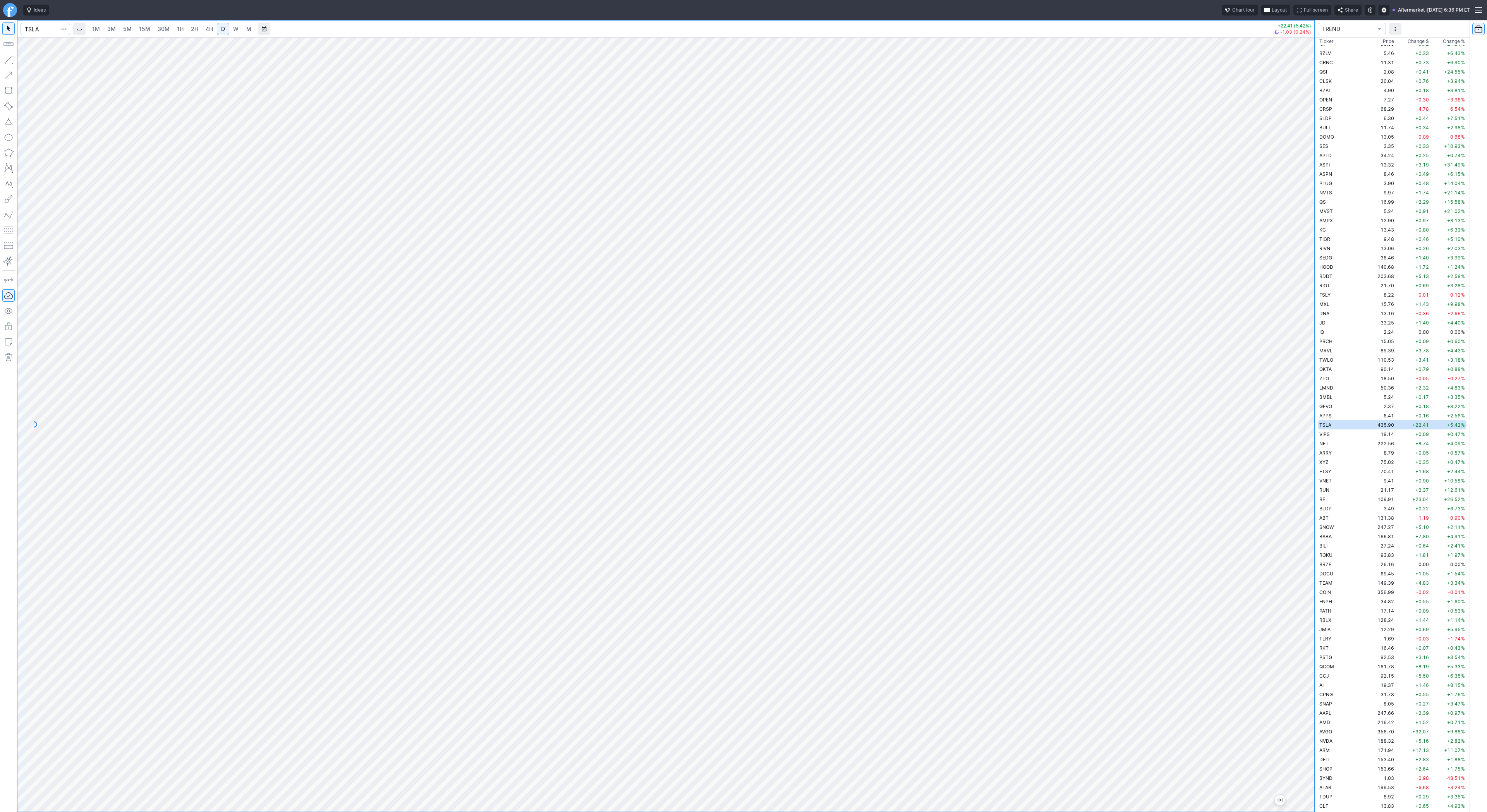
click at [118, 31] on link "3M" at bounding box center [112, 29] width 15 height 13
click at [152, 33] on link "15M" at bounding box center [144, 29] width 18 height 13
click at [44, 36] on div at bounding box center [45, 29] width 49 height 17
click at [44, 32] on input "Search" at bounding box center [45, 29] width 49 height 13
type input "soxl"
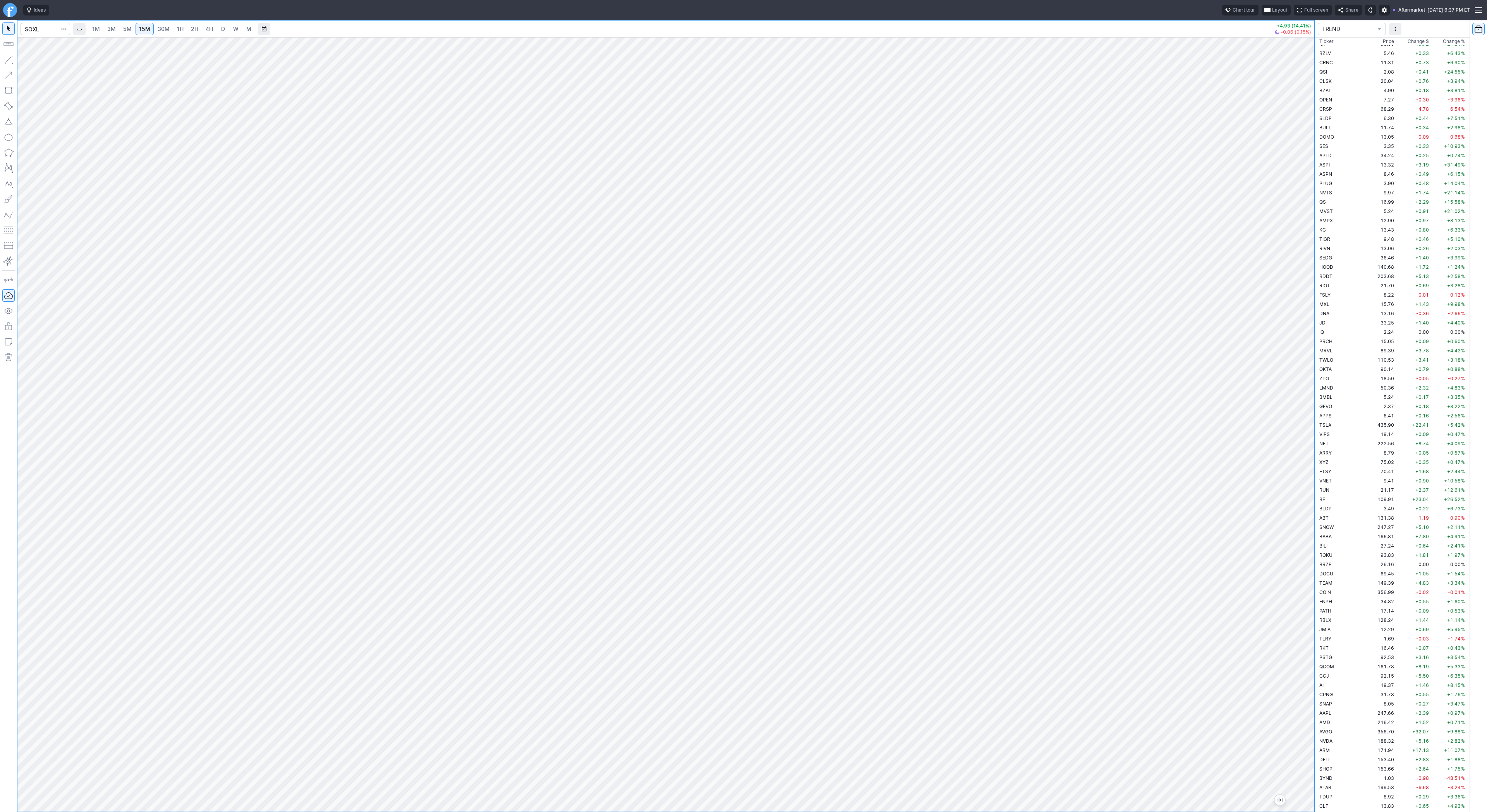
click at [209, 29] on span "4H" at bounding box center [209, 29] width 8 height 7
click at [39, 26] on input "Search" at bounding box center [45, 29] width 49 height 13
type input "soxs"
click at [44, 44] on span "SOXS" at bounding box center [39, 46] width 25 height 7
click at [174, 26] on link "1H" at bounding box center [180, 29] width 14 height 13
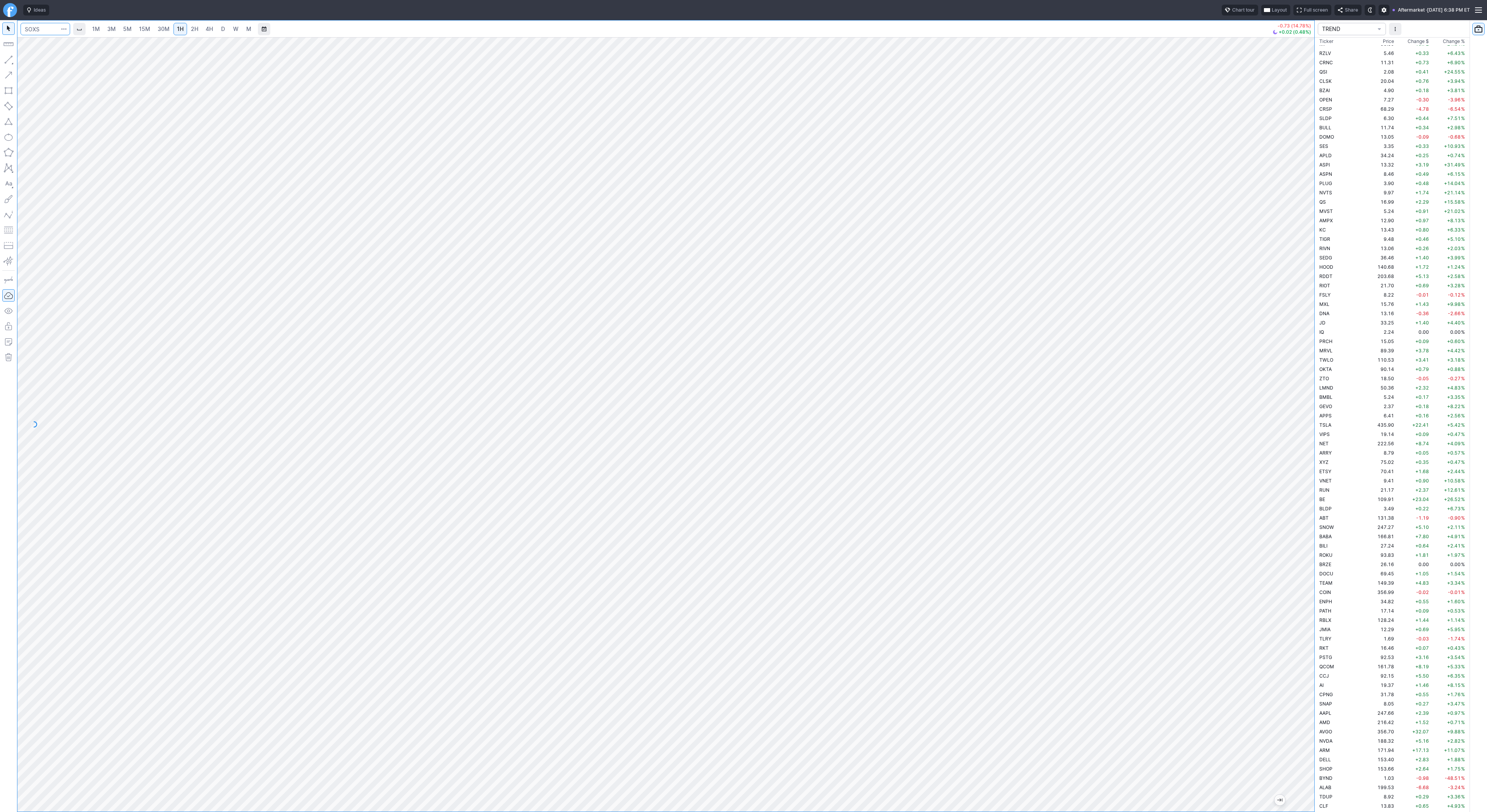
click at [40, 33] on input "Search" at bounding box center [45, 29] width 49 height 13
type input "psq"
click at [7, 62] on button "button" at bounding box center [9, 60] width 13 height 13
click at [40, 63] on span "Line" at bounding box center [44, 61] width 32 height 8
click at [9, 58] on button "button" at bounding box center [9, 60] width 13 height 13
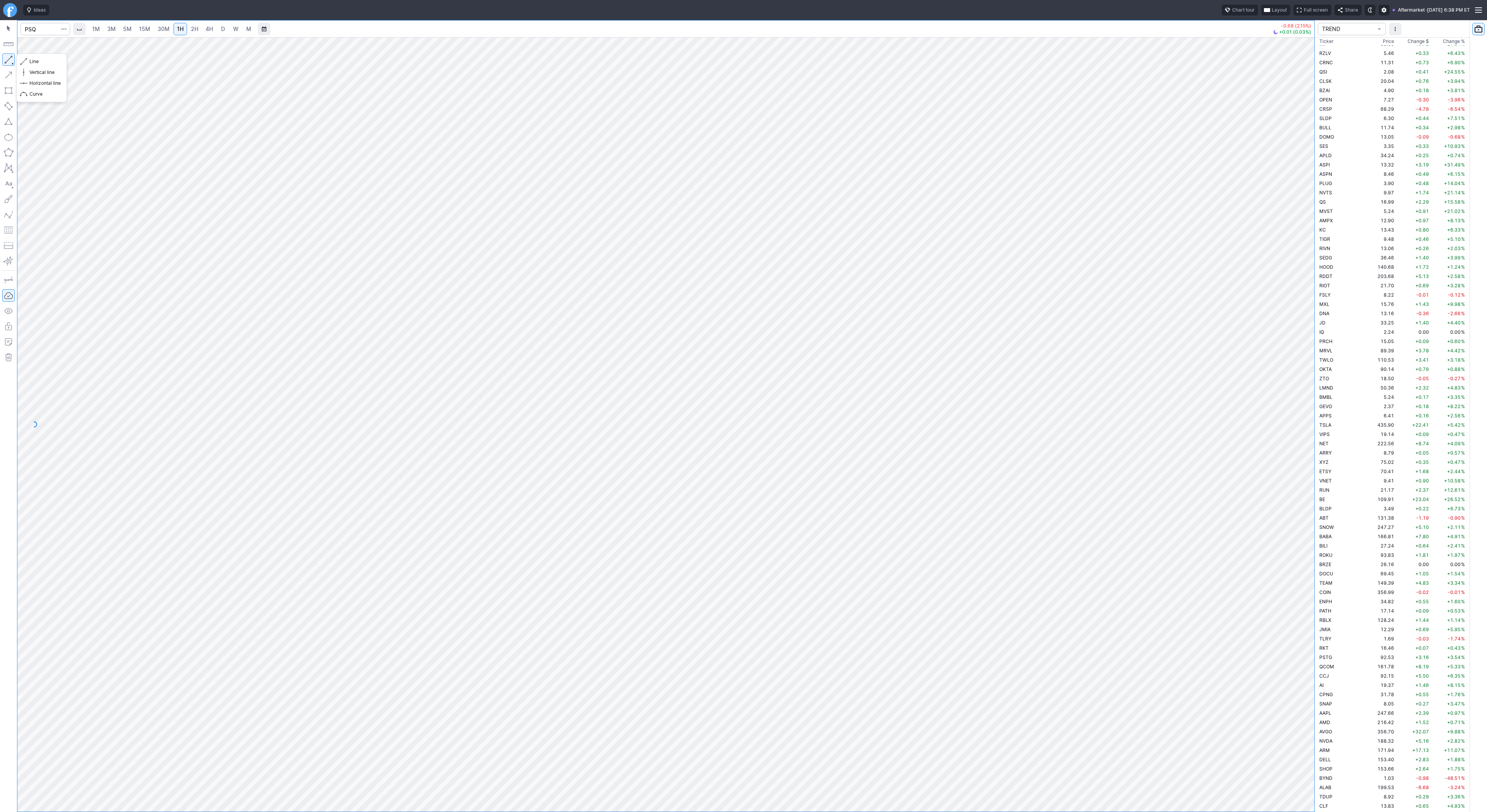
click at [8, 60] on button "button" at bounding box center [9, 60] width 13 height 13
click at [58, 28] on input "Search" at bounding box center [45, 29] width 49 height 13
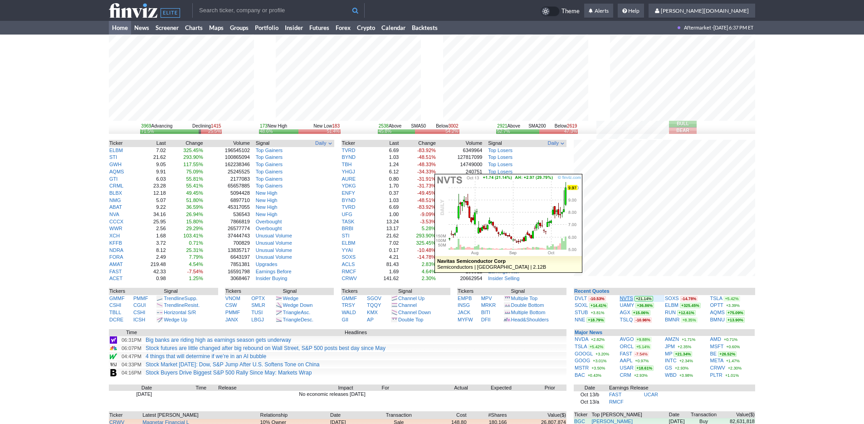
click at [629, 299] on link "NVTS" at bounding box center [626, 297] width 13 height 5
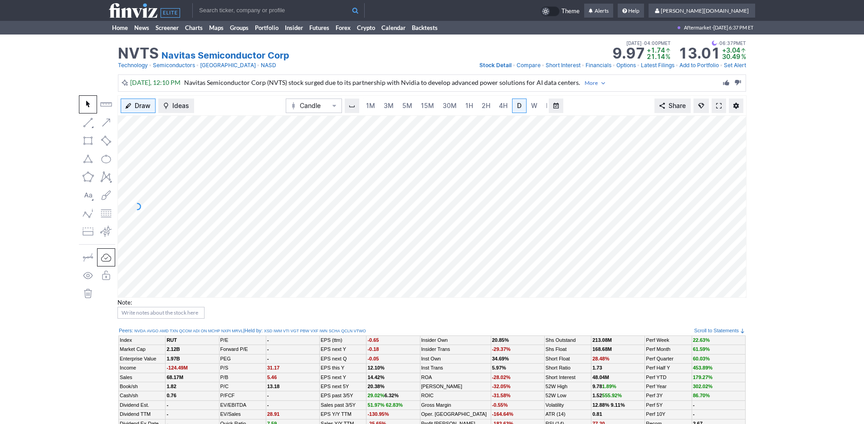
scroll to position [0, 9]
click at [382, 106] on span "3M" at bounding box center [380, 106] width 10 height 8
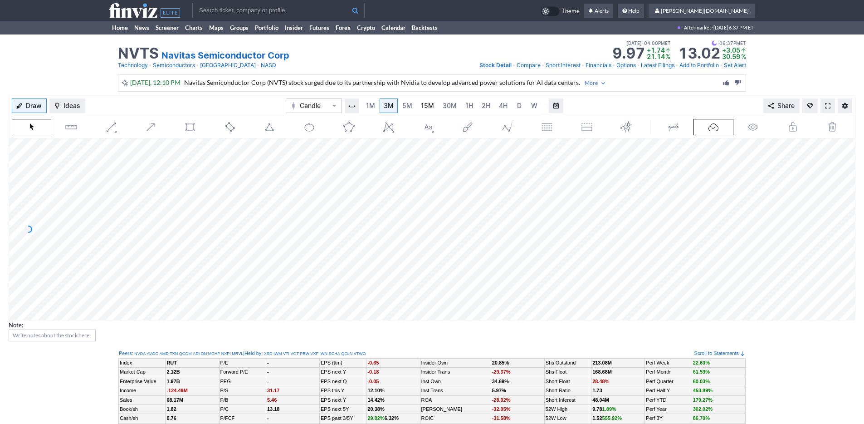
click at [425, 107] on span "15M" at bounding box center [427, 106] width 13 height 8
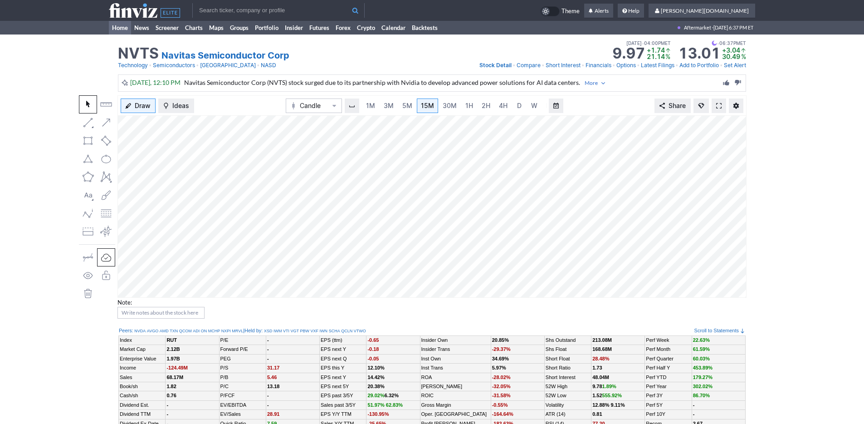
click at [117, 29] on link "Home" at bounding box center [120, 28] width 22 height 14
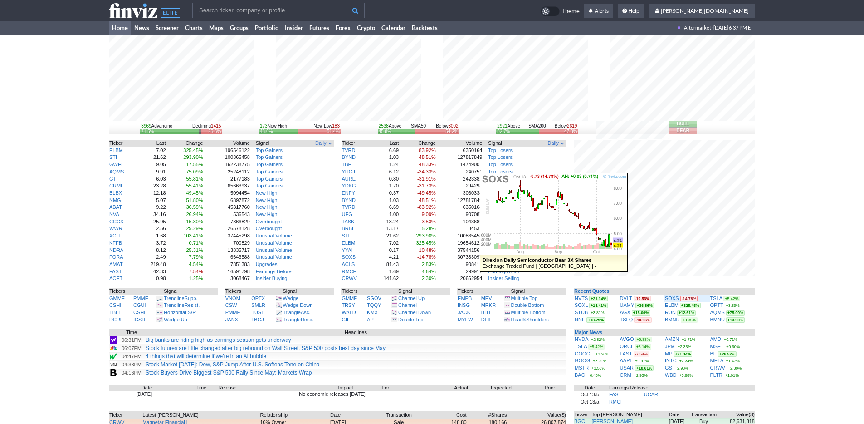
click at [675, 298] on link "SOXS" at bounding box center [672, 297] width 14 height 5
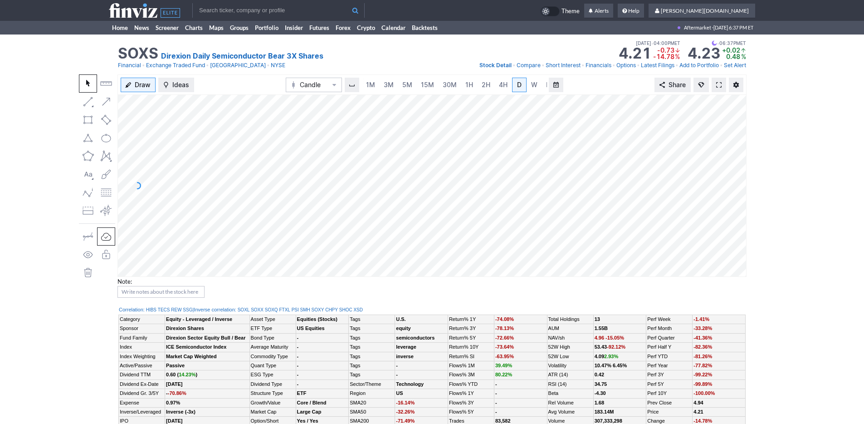
scroll to position [0, 9]
click at [384, 85] on link "3M" at bounding box center [380, 85] width 18 height 15
